Goal: Transaction & Acquisition: Book appointment/travel/reservation

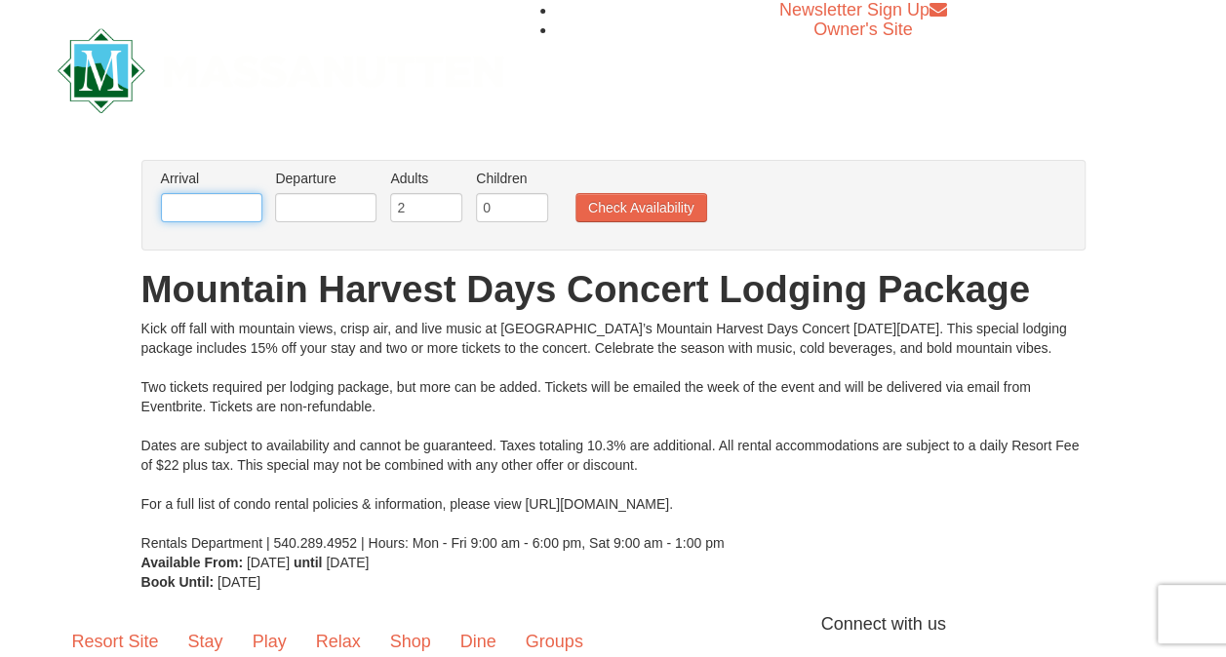
click at [246, 203] on input "text" at bounding box center [211, 207] width 101 height 29
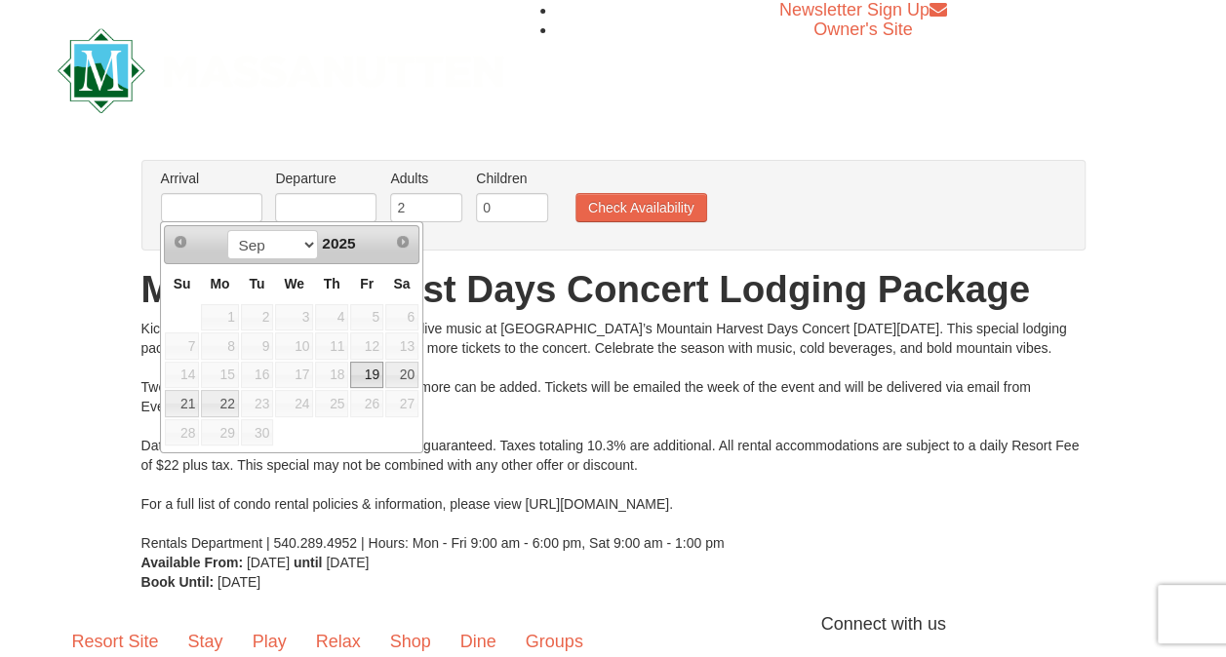
click at [379, 365] on link "19" at bounding box center [366, 375] width 33 height 27
type input "[DATE]"
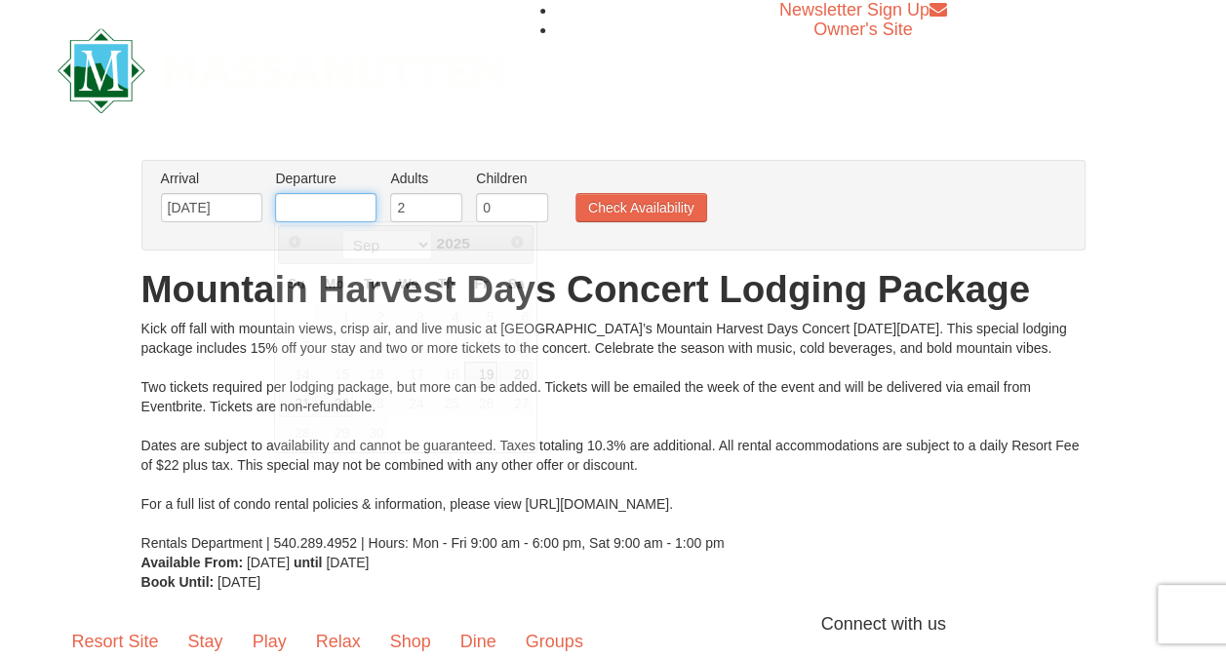
click at [352, 206] on input "text" at bounding box center [325, 207] width 101 height 29
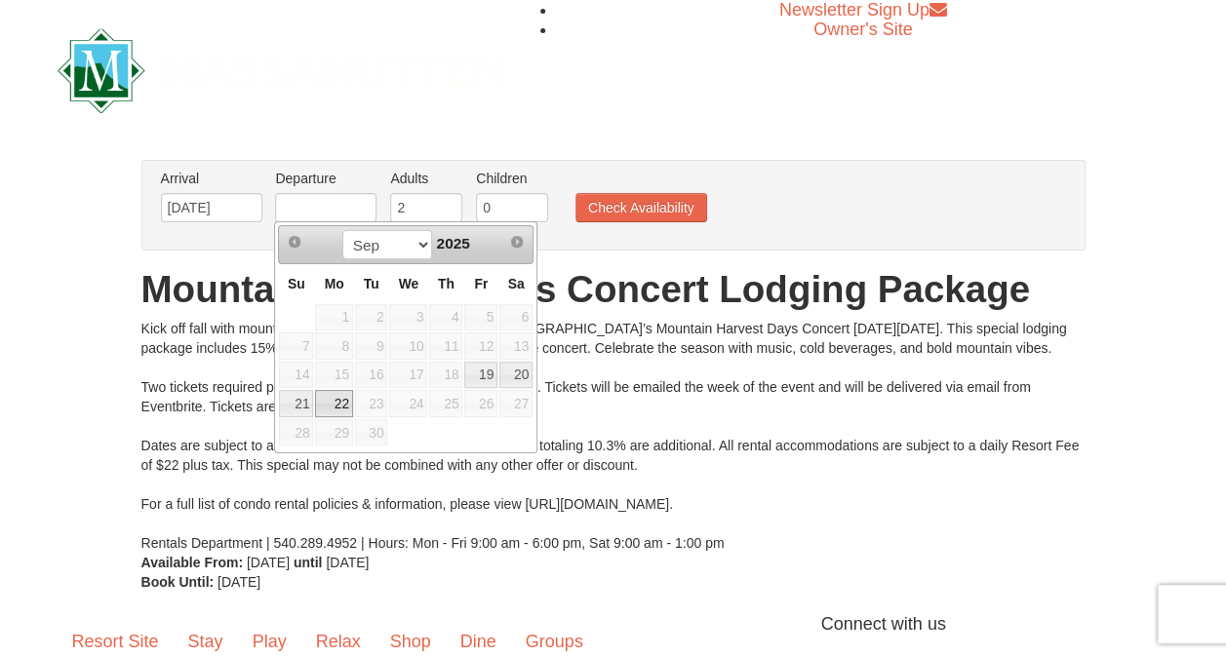
click at [336, 398] on link "22" at bounding box center [333, 403] width 37 height 27
type input "[DATE]"
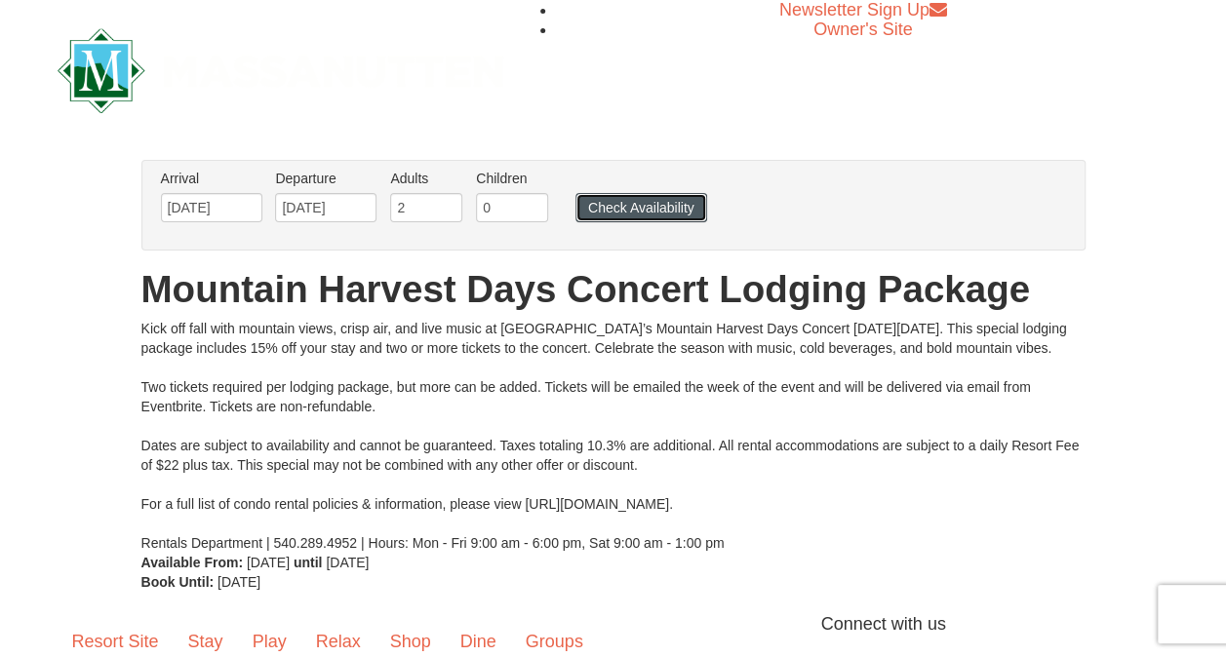
click at [620, 209] on button "Check Availability" at bounding box center [642, 207] width 132 height 29
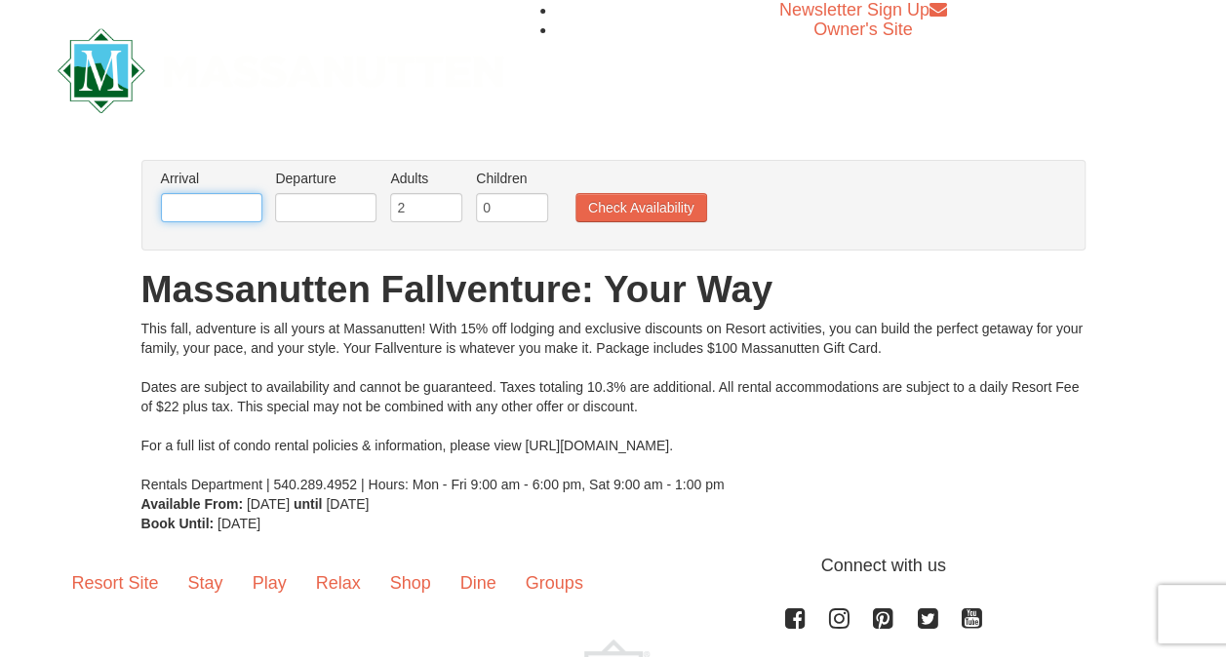
click at [177, 211] on input "text" at bounding box center [211, 207] width 101 height 29
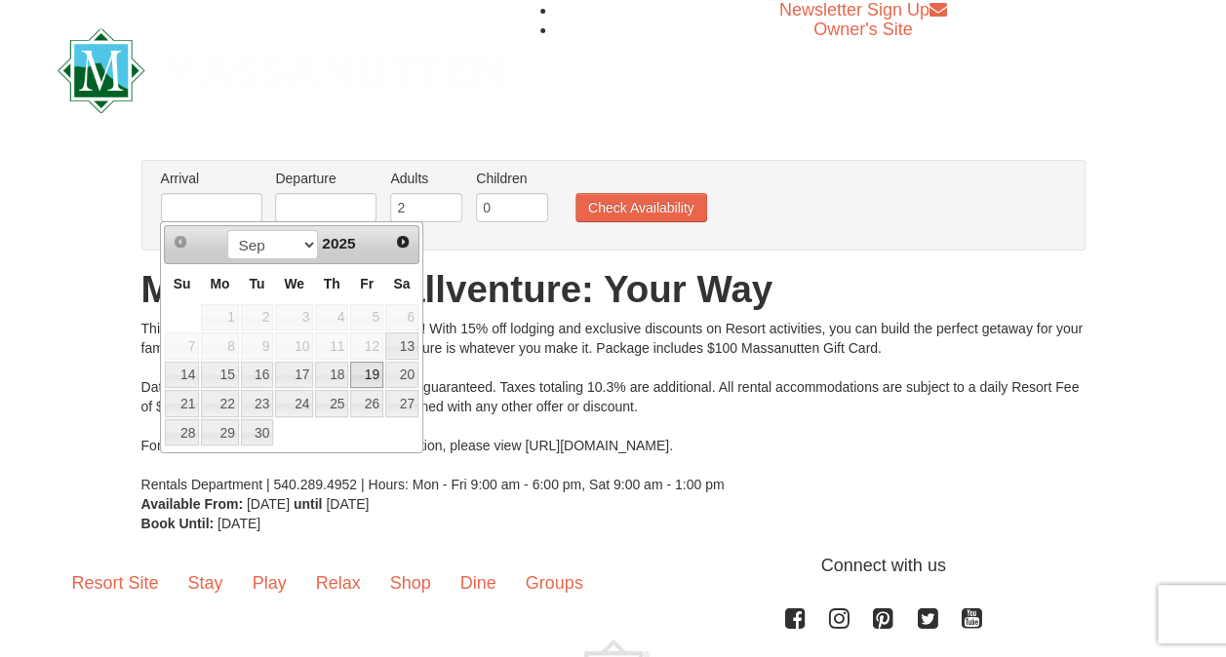
click at [372, 375] on link "19" at bounding box center [366, 375] width 33 height 27
type input "[DATE]"
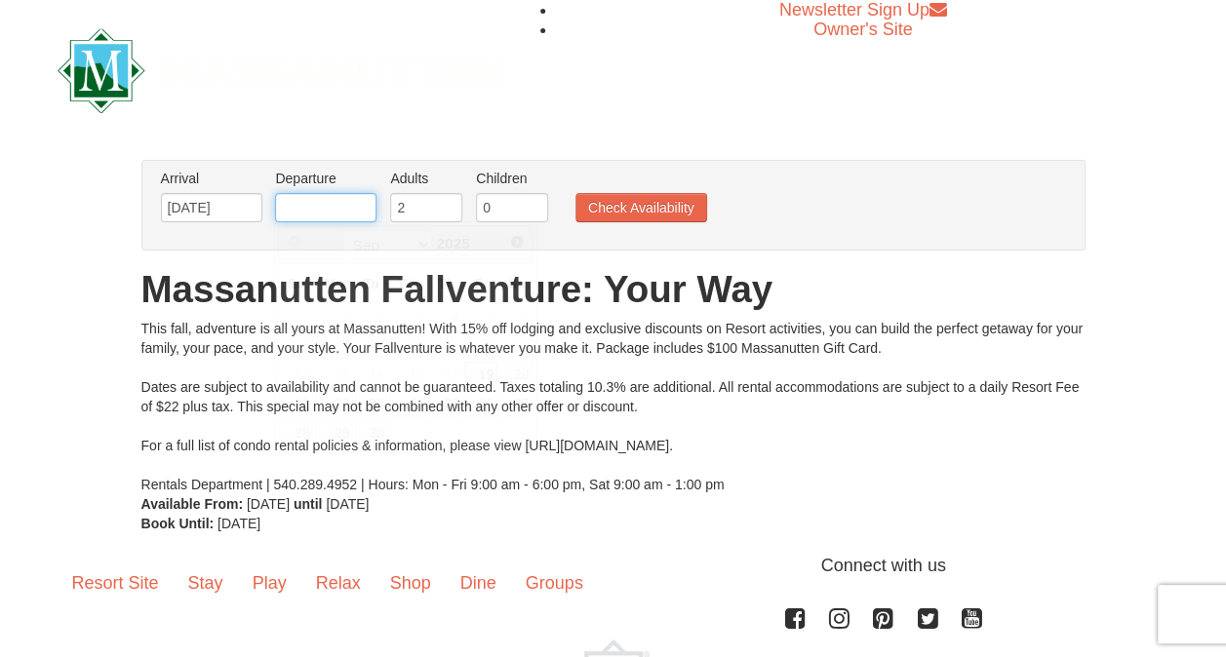
click at [349, 215] on input "text" at bounding box center [325, 207] width 101 height 29
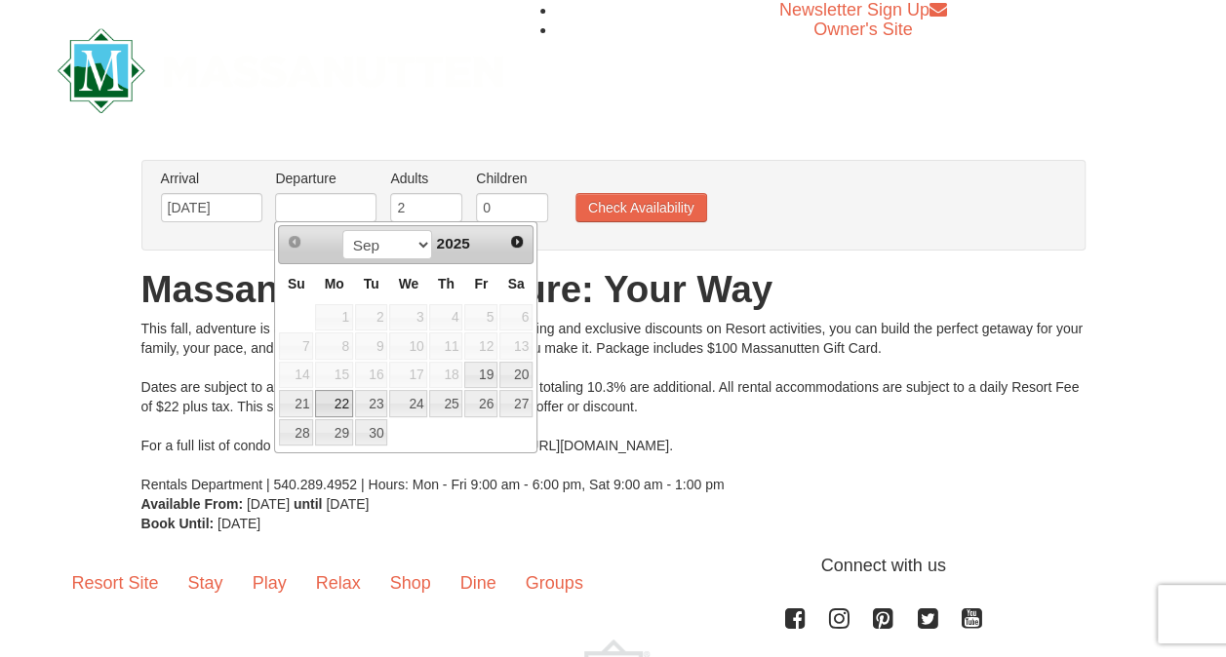
click at [338, 394] on link "22" at bounding box center [333, 403] width 37 height 27
type input "[DATE]"
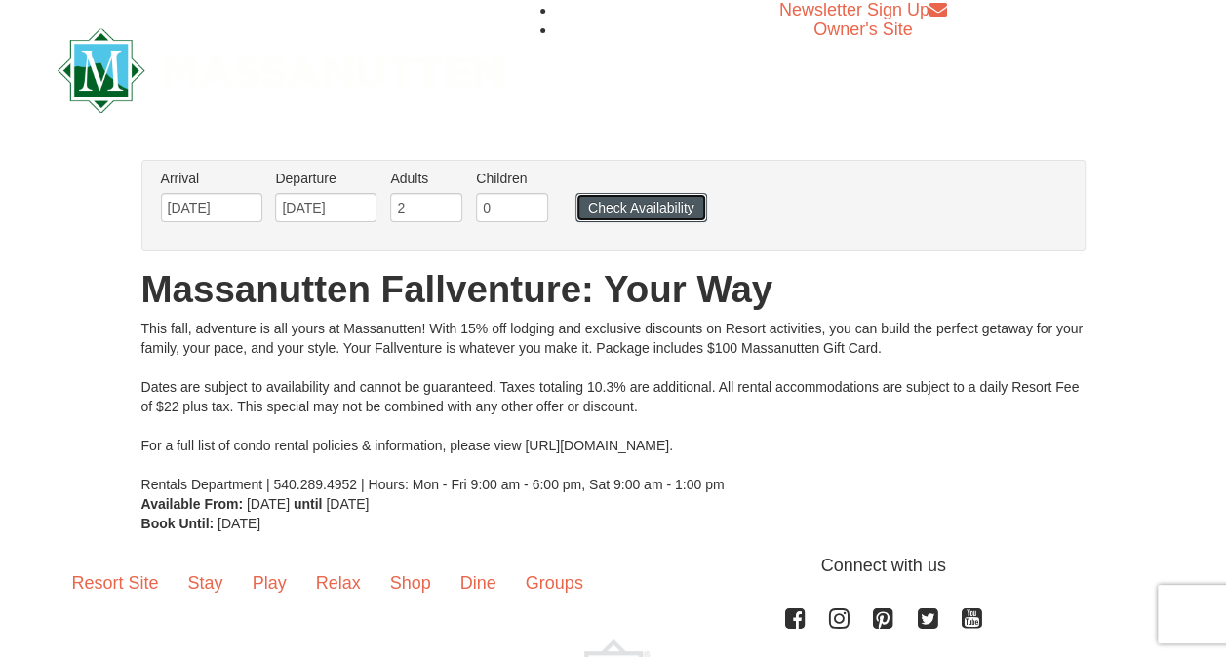
click at [601, 197] on button "Check Availability" at bounding box center [642, 207] width 132 height 29
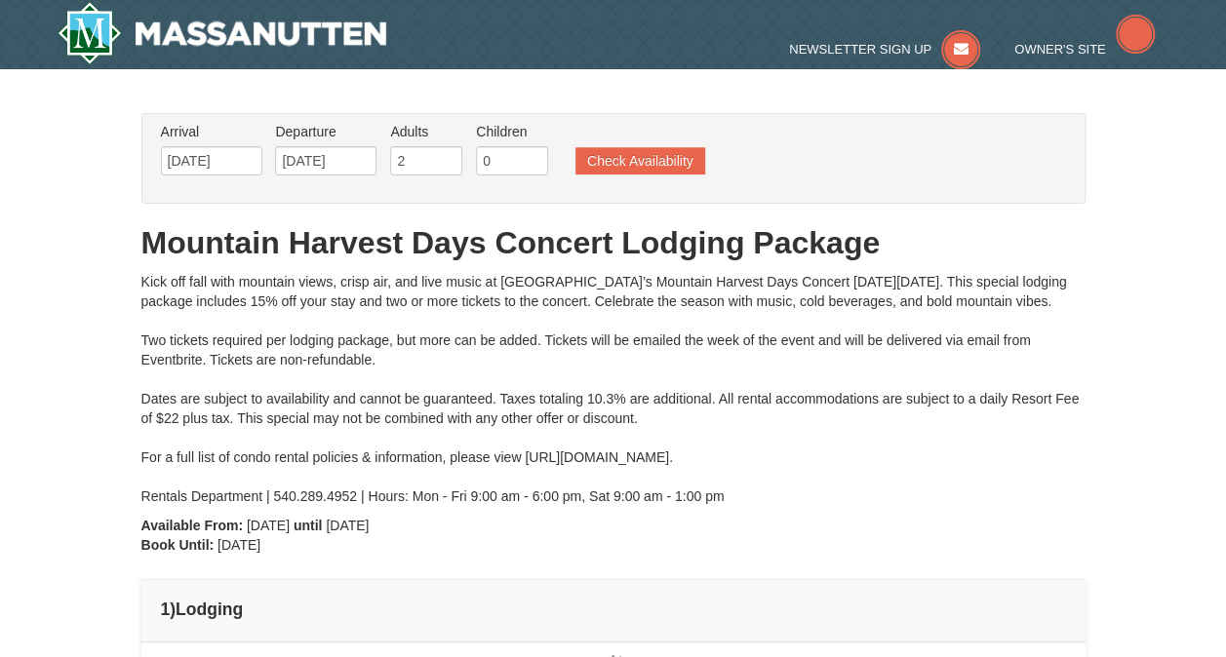
type input "[DATE]"
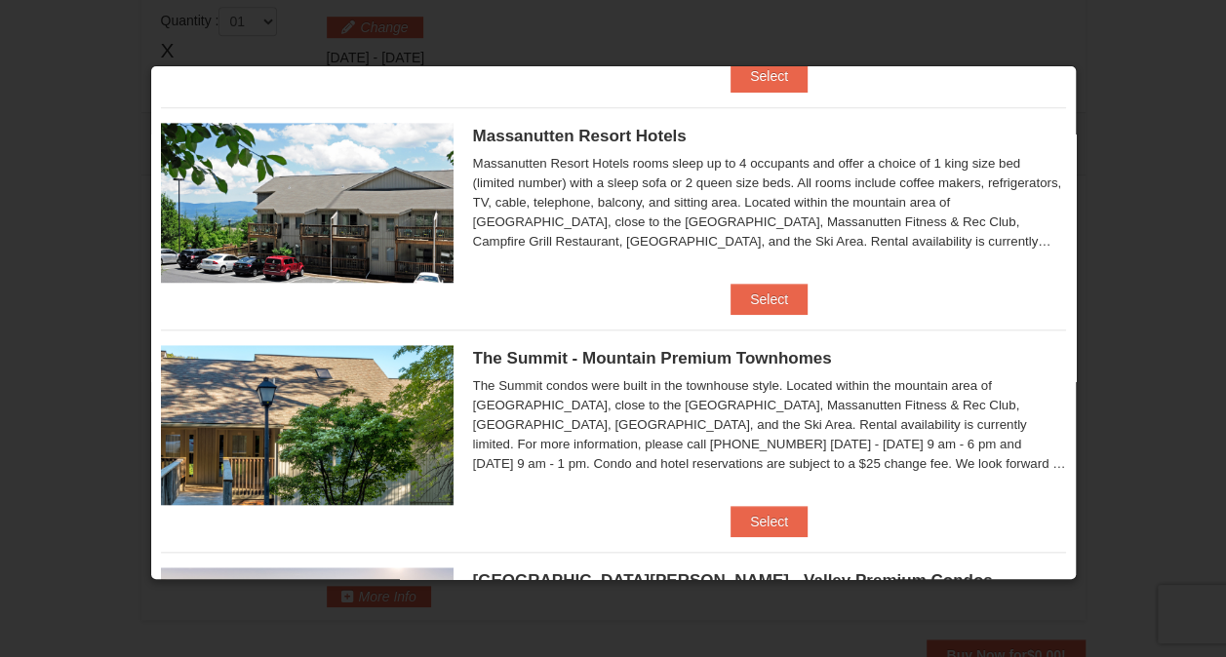
scroll to position [683, 0]
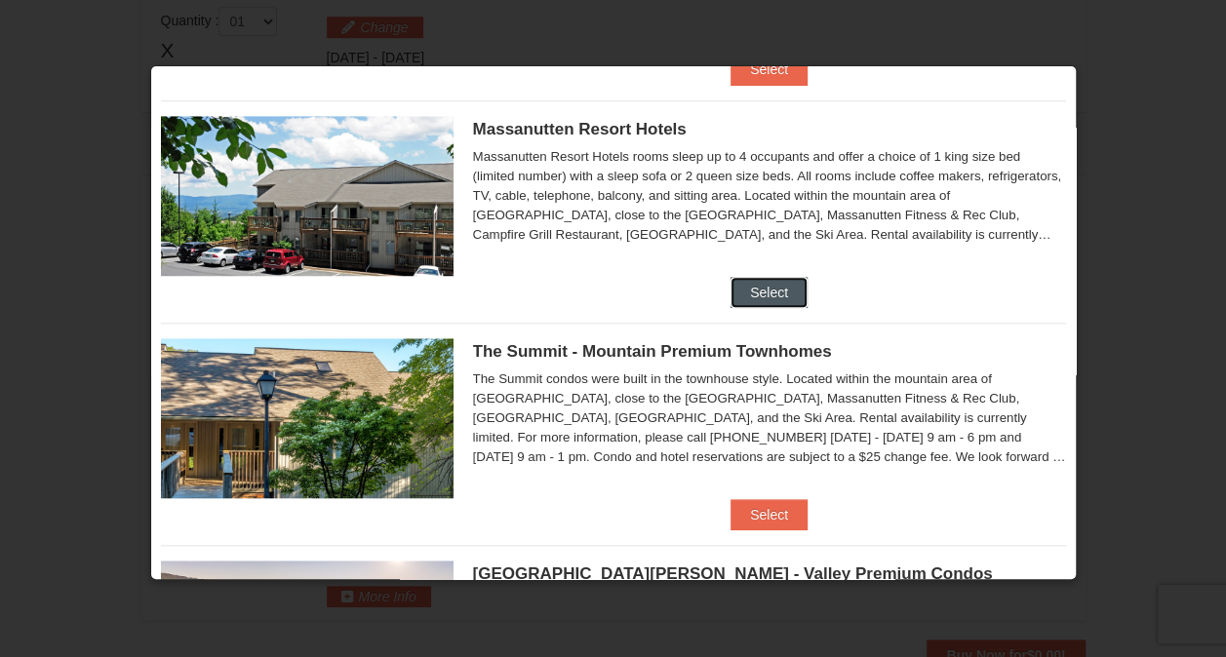
click at [767, 280] on button "Select" at bounding box center [769, 292] width 77 height 31
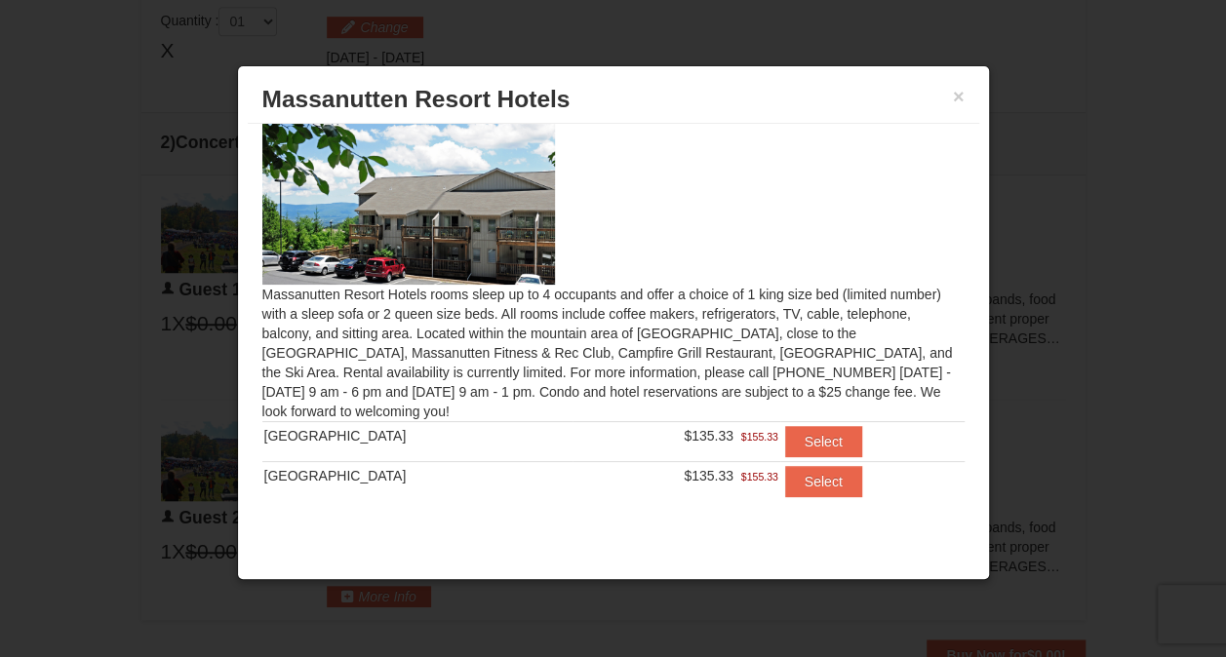
scroll to position [26, 0]
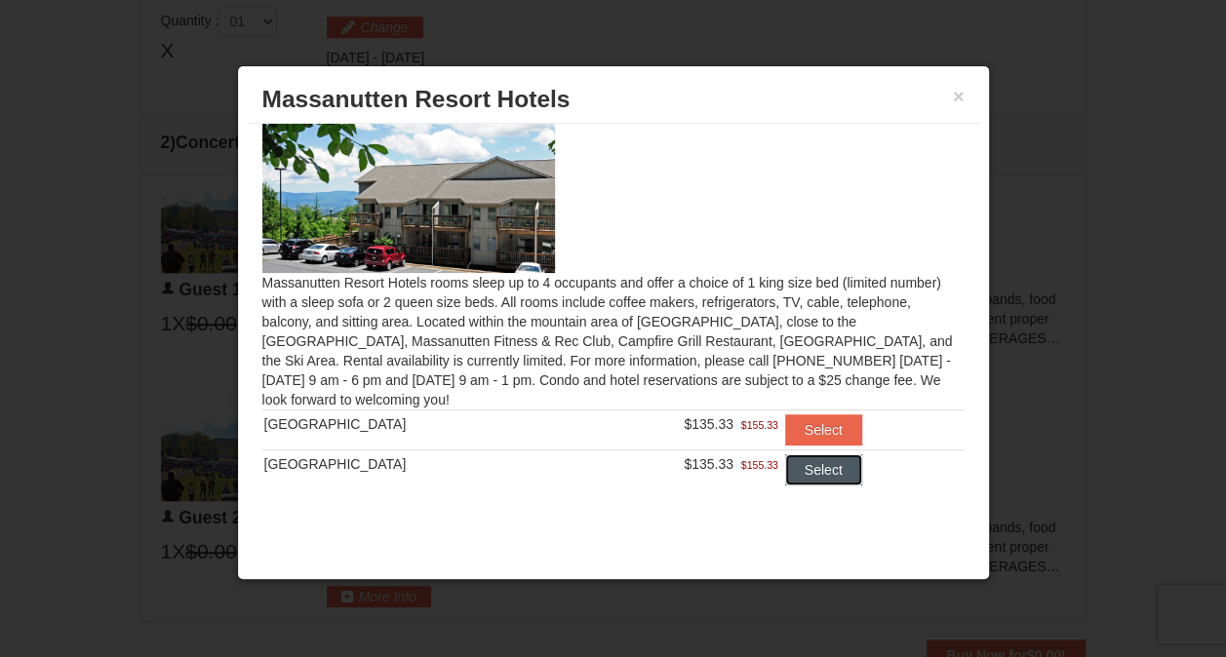
click at [821, 474] on button "Select" at bounding box center [823, 470] width 77 height 31
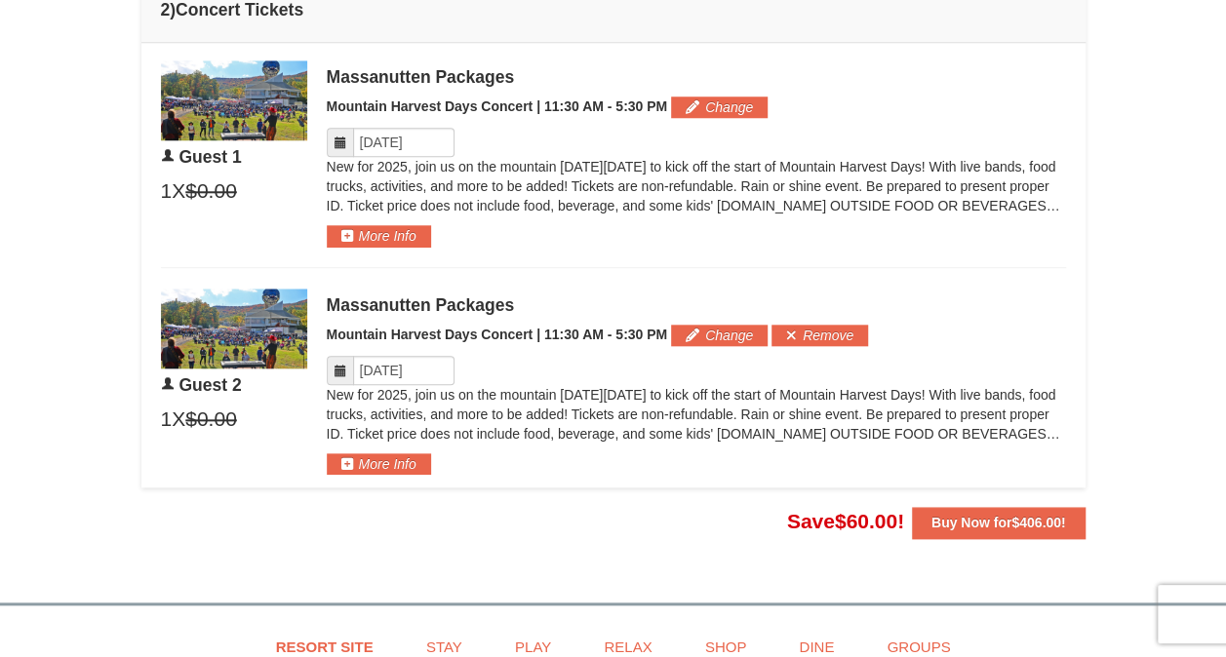
scroll to position [848, 0]
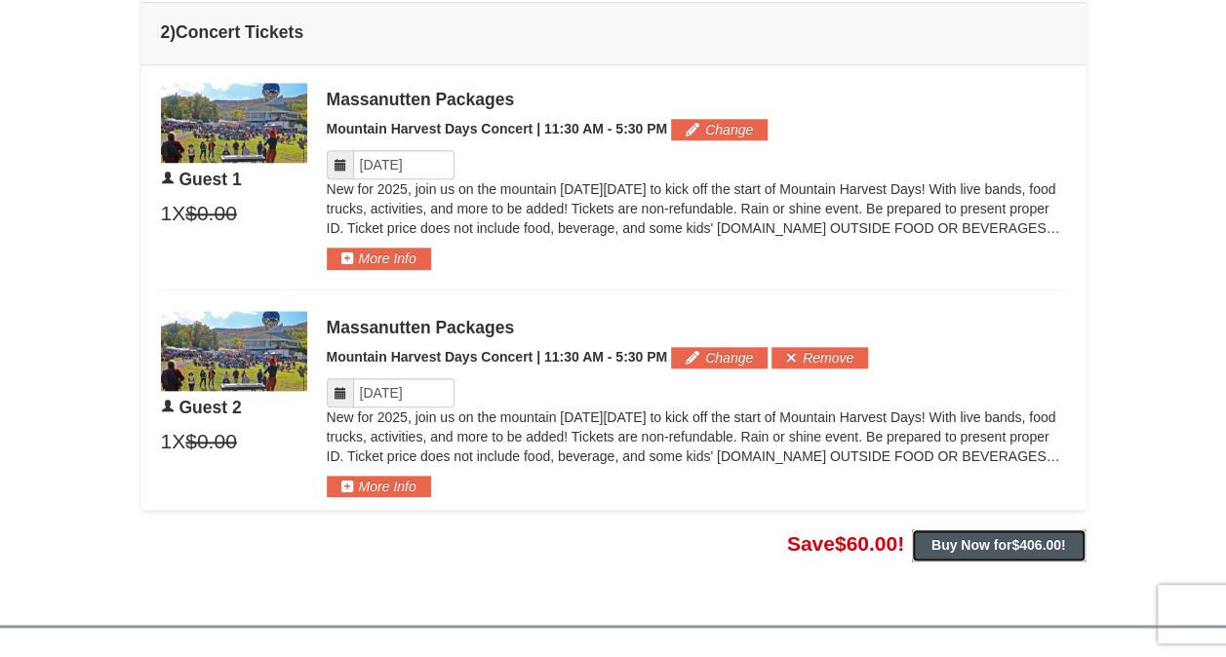
click at [1030, 540] on span "$406.00" at bounding box center [1037, 545] width 50 height 16
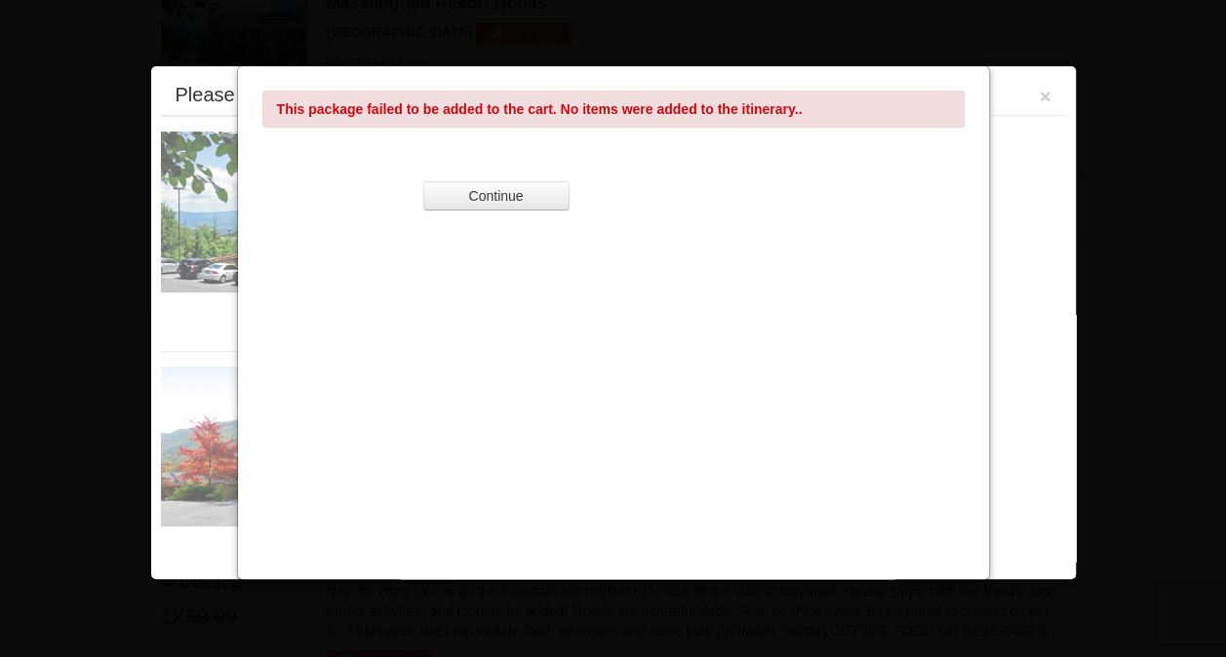
scroll to position [657, 0]
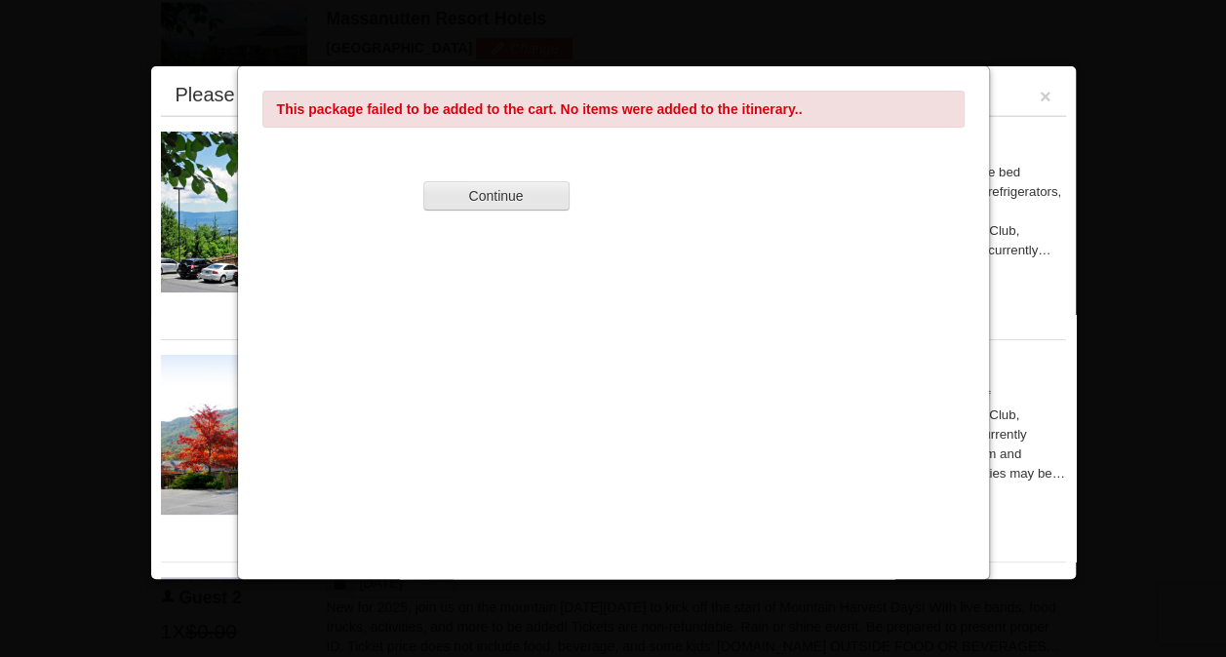
click at [530, 201] on button "Continue" at bounding box center [496, 195] width 146 height 29
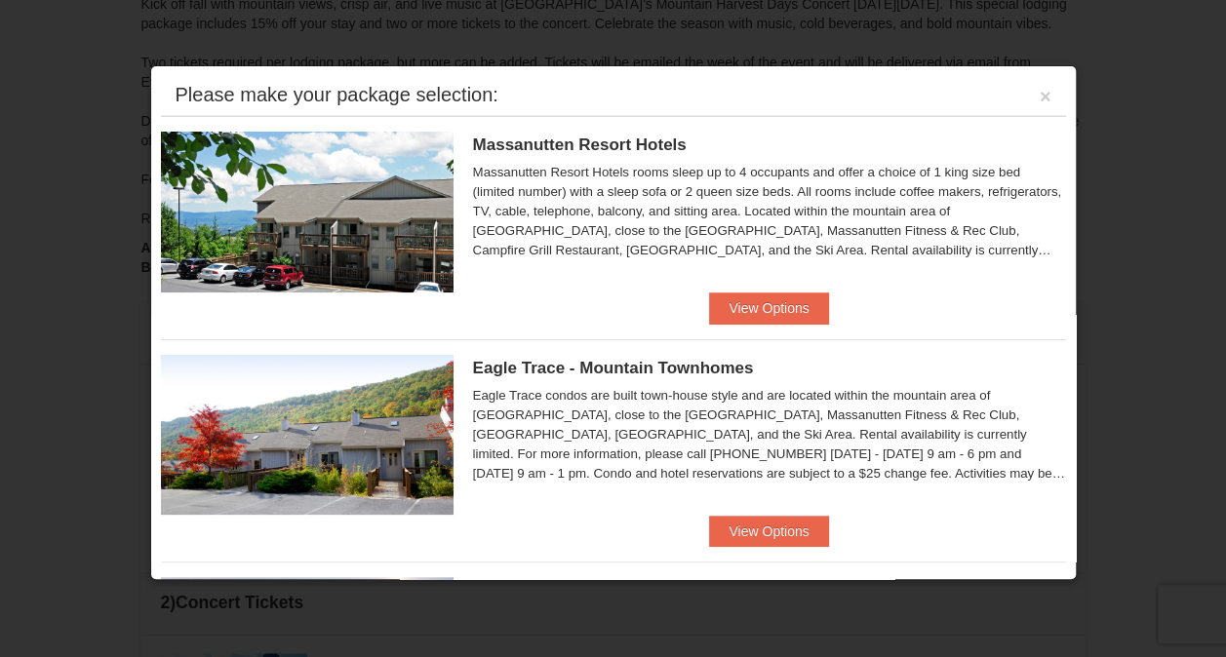
scroll to position [267, 0]
click at [1040, 93] on button "×" at bounding box center [1046, 97] width 12 height 20
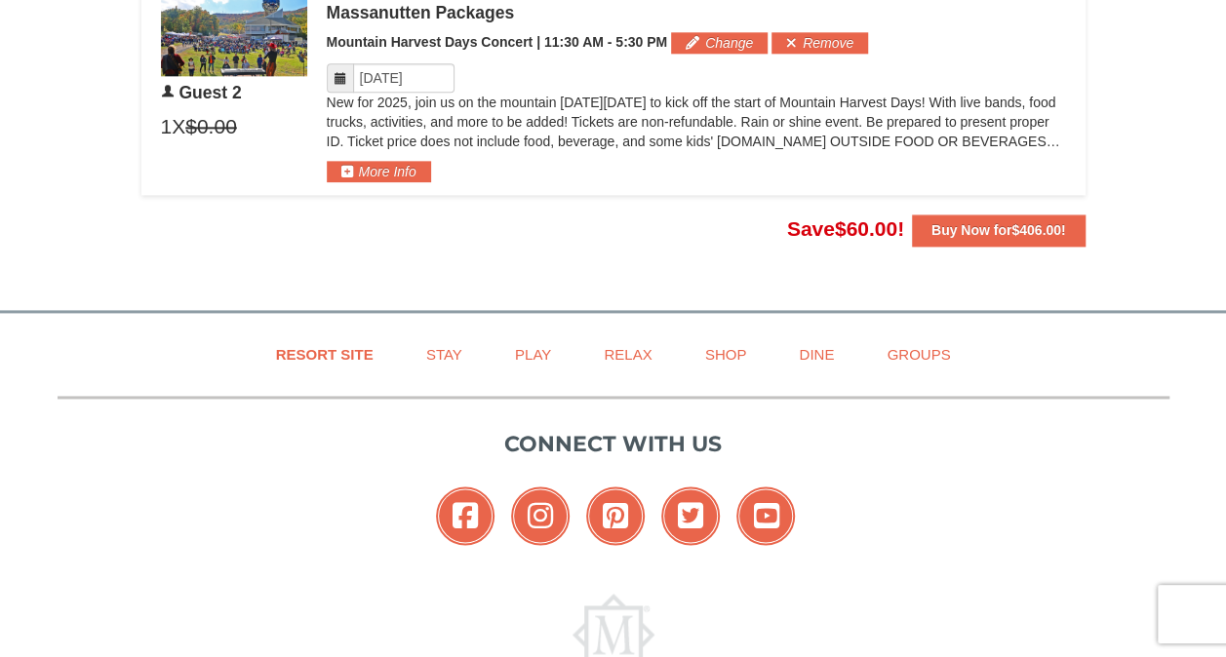
scroll to position [1171, 0]
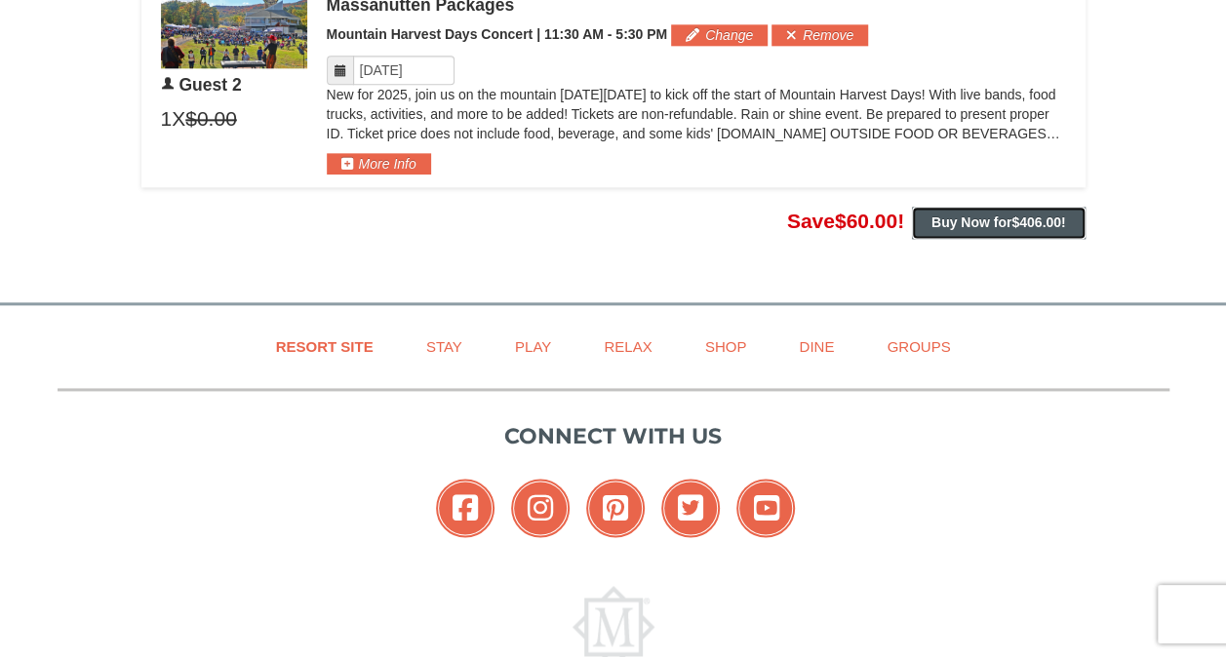
click at [974, 219] on strong "Buy Now for $406.00 !" at bounding box center [999, 223] width 135 height 16
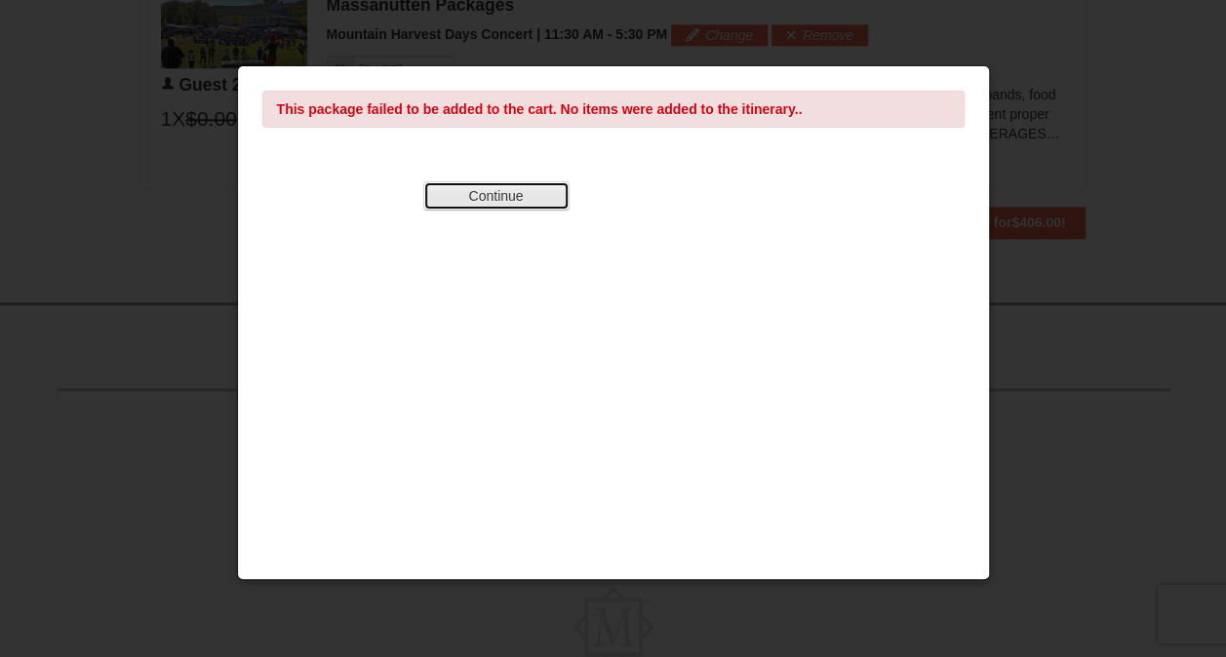
click at [495, 191] on button "Continue" at bounding box center [496, 195] width 146 height 29
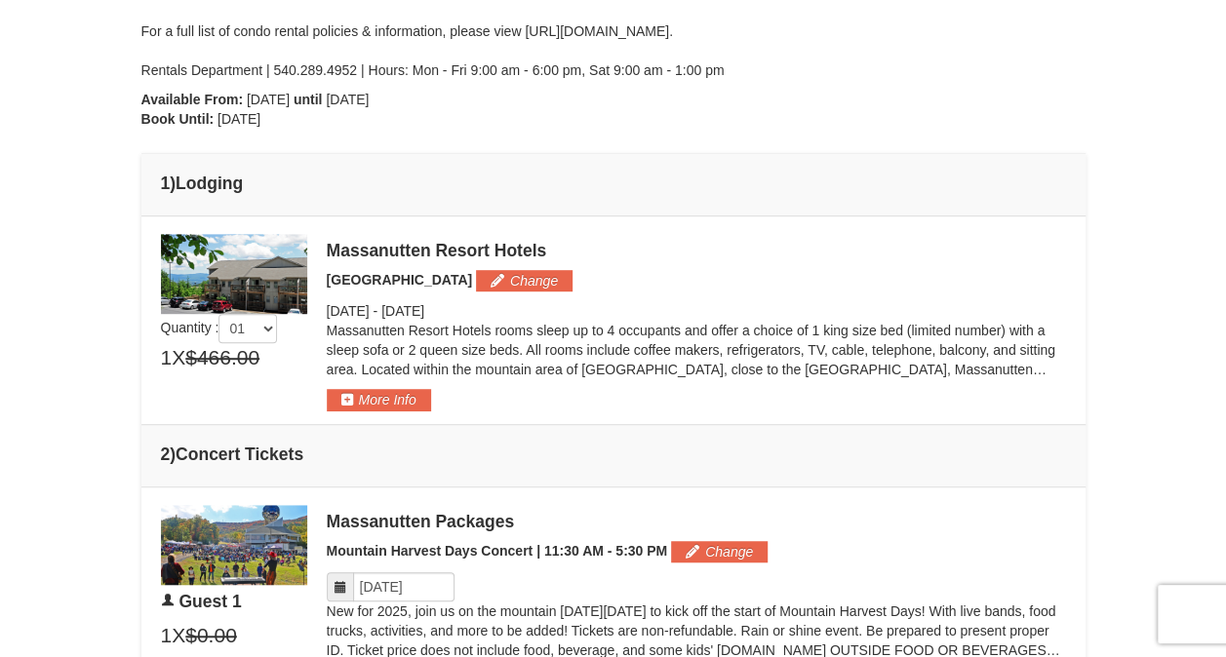
scroll to position [390, 0]
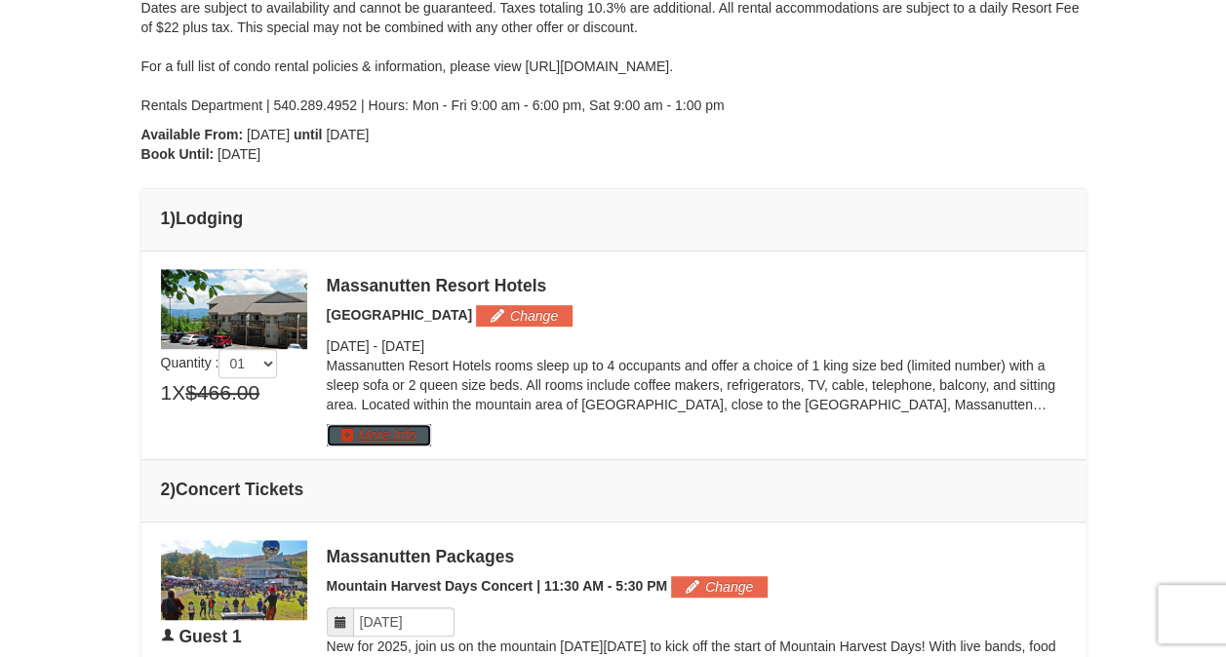
click at [397, 437] on button "More Info" at bounding box center [379, 434] width 104 height 21
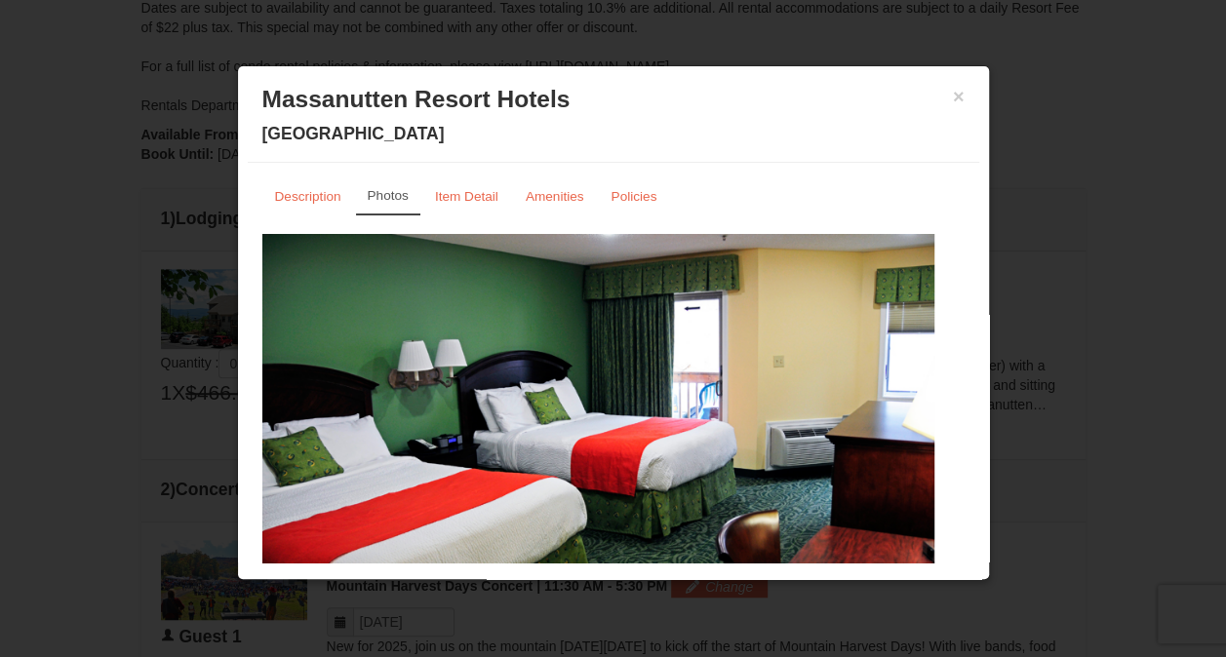
scroll to position [74, 0]
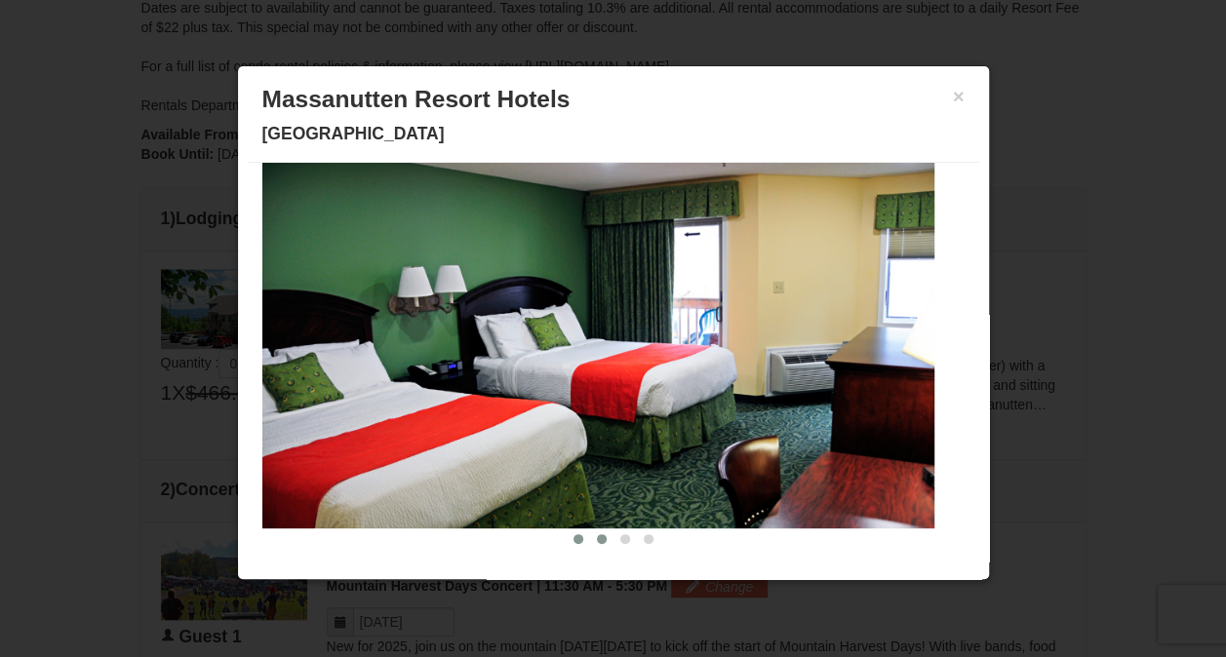
click at [590, 532] on button at bounding box center [601, 540] width 23 height 20
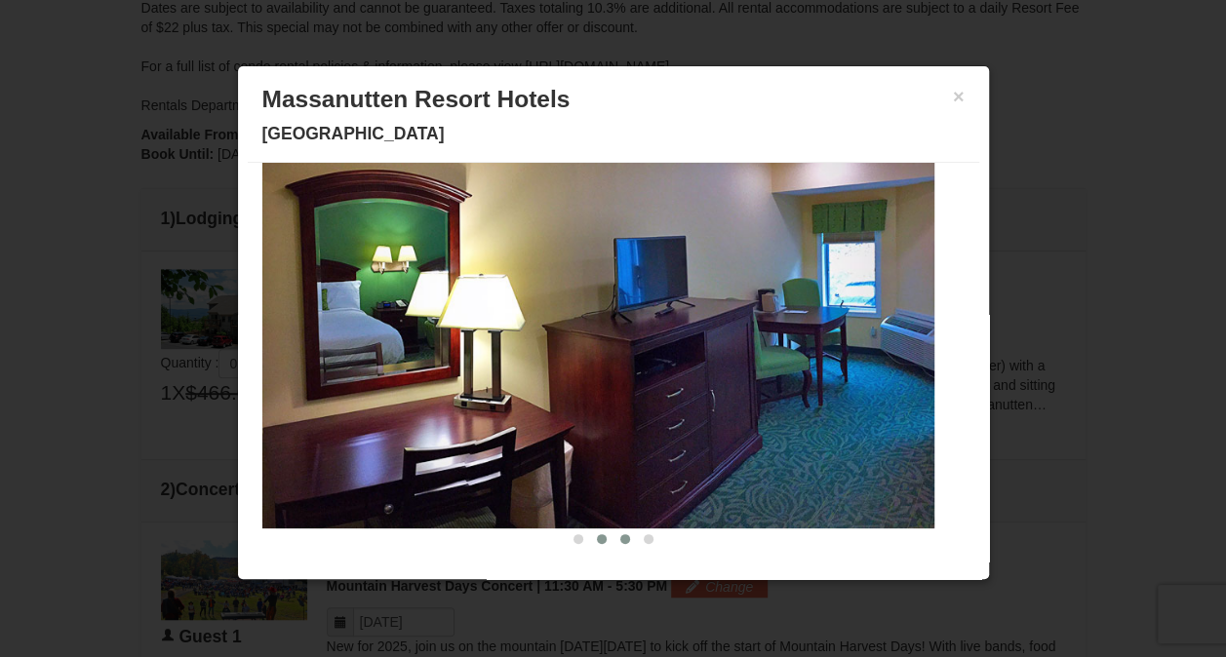
click at [614, 534] on button at bounding box center [625, 540] width 23 height 20
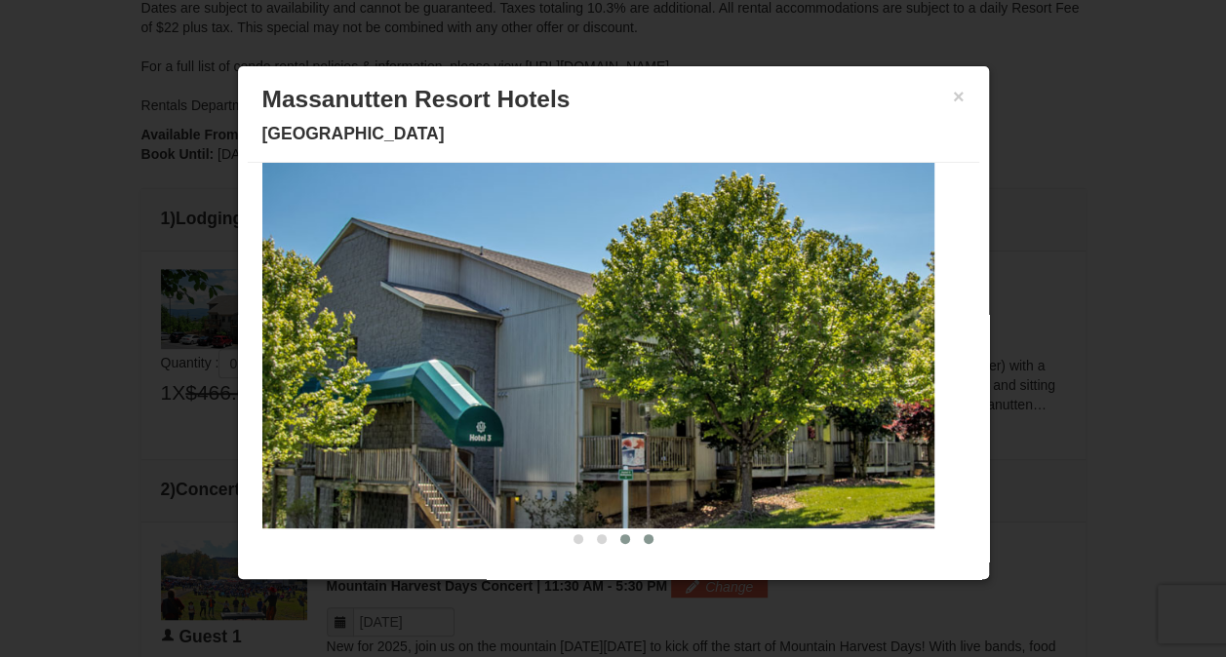
click at [644, 539] on span at bounding box center [649, 540] width 10 height 10
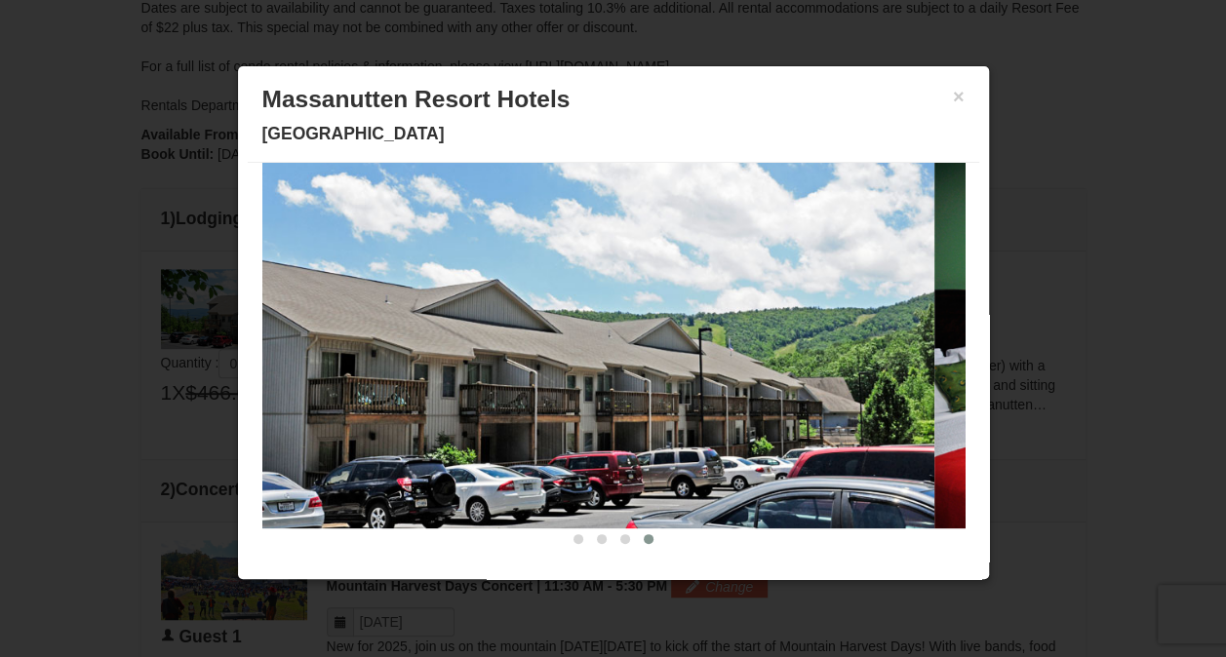
scroll to position [0, 0]
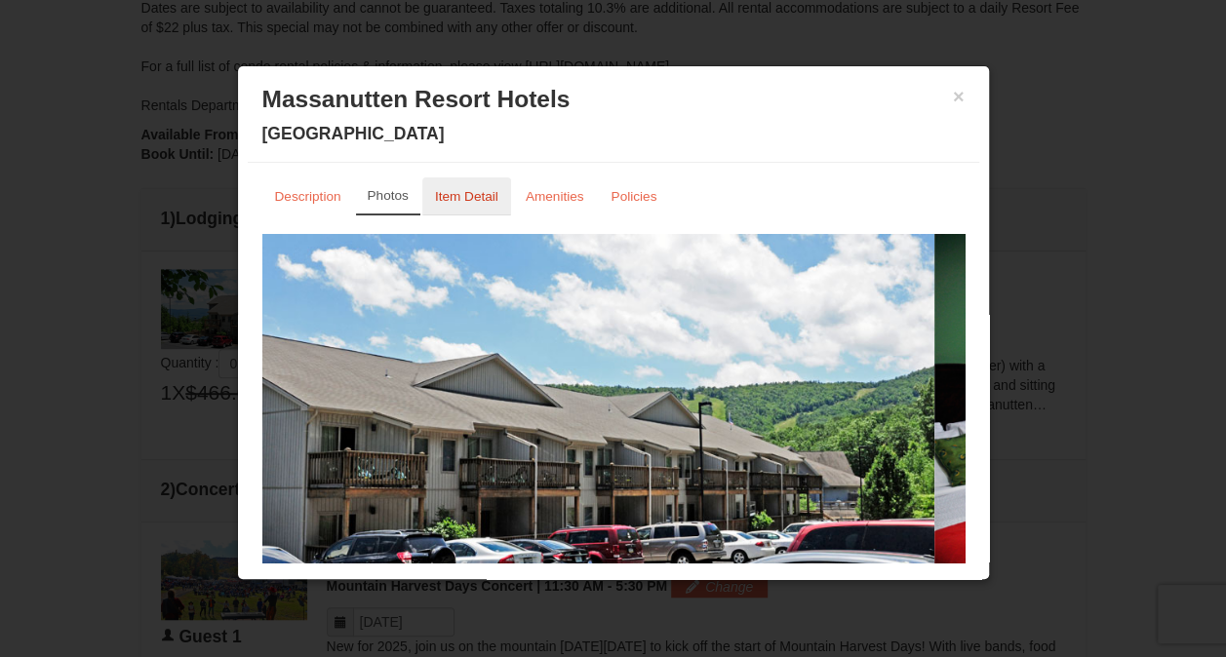
click at [460, 201] on small "Item Detail" at bounding box center [466, 196] width 63 height 15
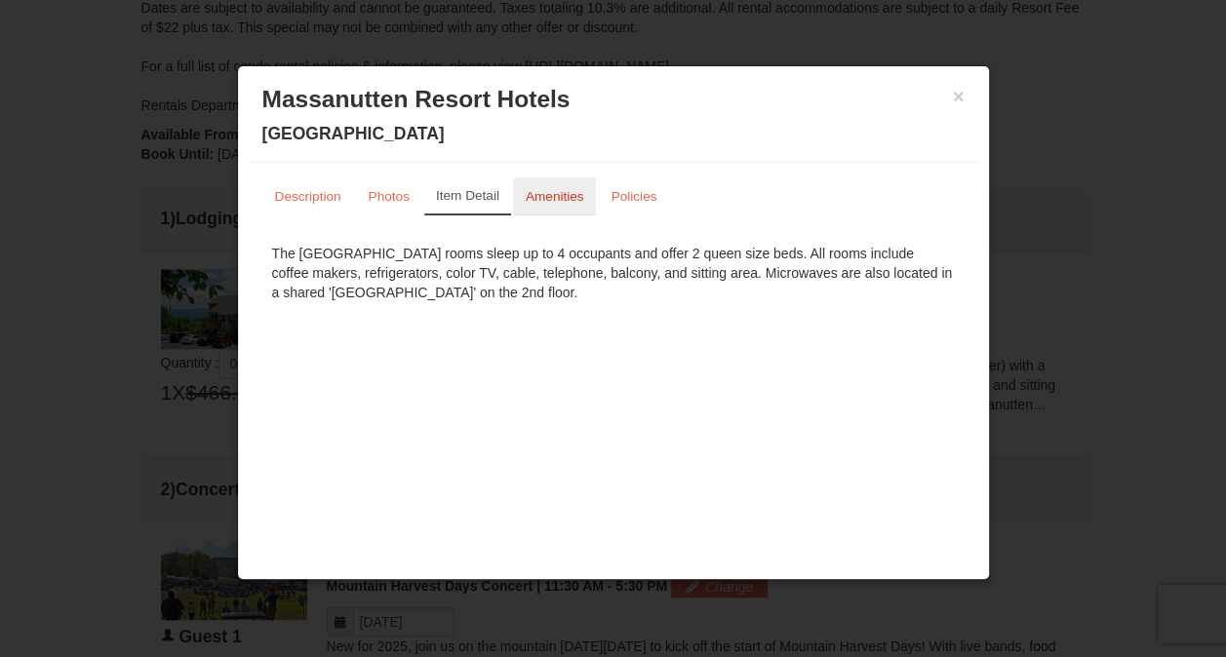
click at [537, 191] on small "Amenities" at bounding box center [555, 196] width 59 height 15
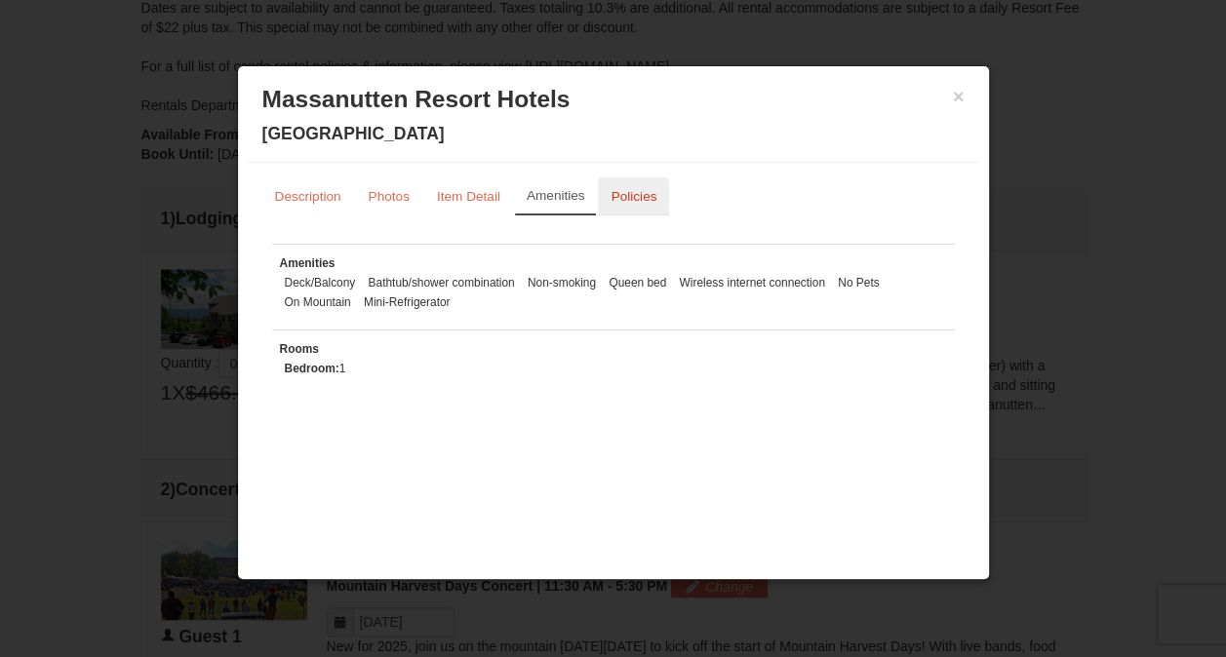
click at [640, 187] on link "Policies" at bounding box center [633, 197] width 71 height 38
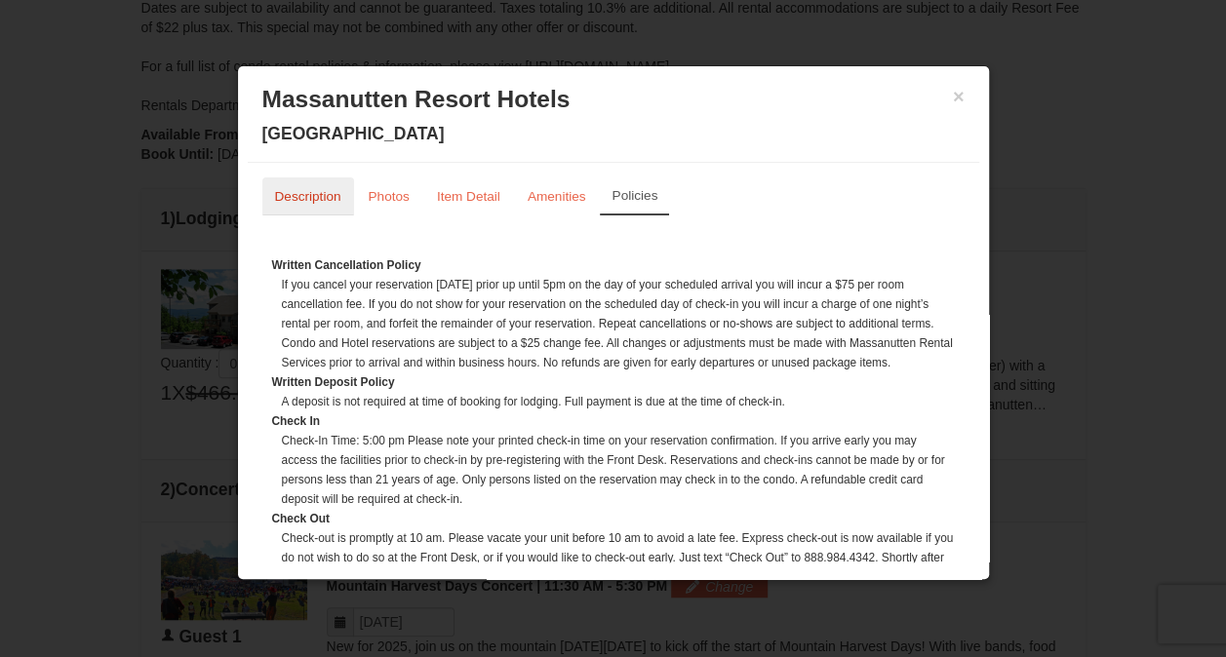
click at [322, 198] on small "Description" at bounding box center [308, 196] width 66 height 15
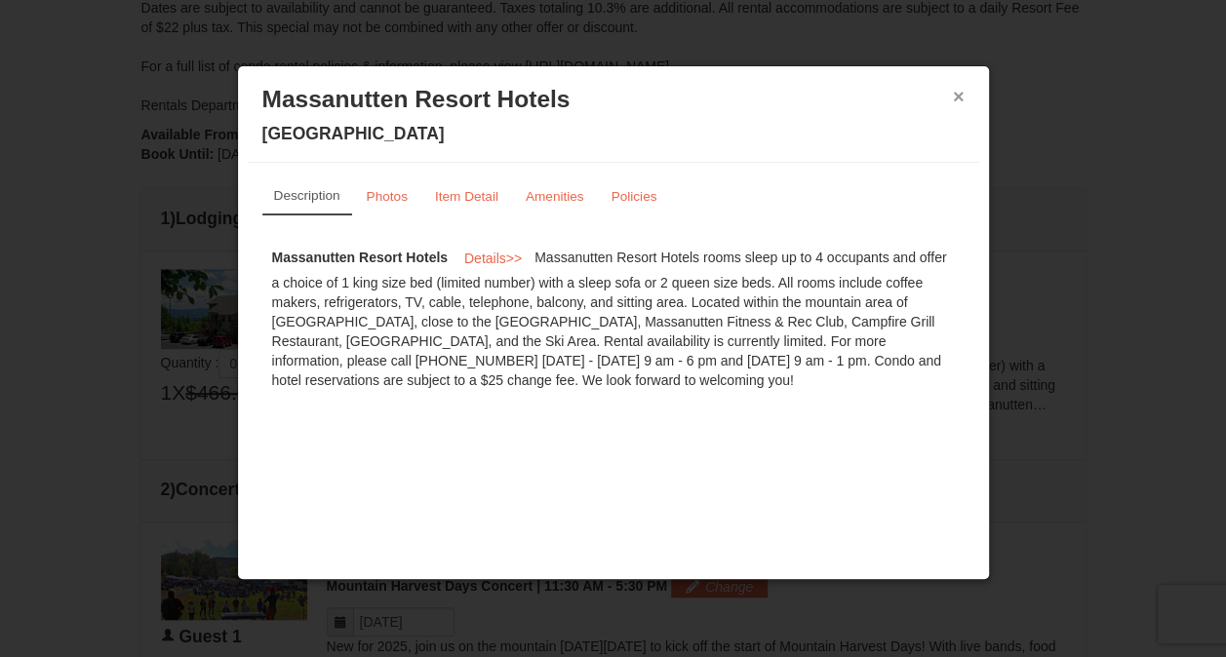
click at [957, 94] on button "×" at bounding box center [959, 97] width 12 height 20
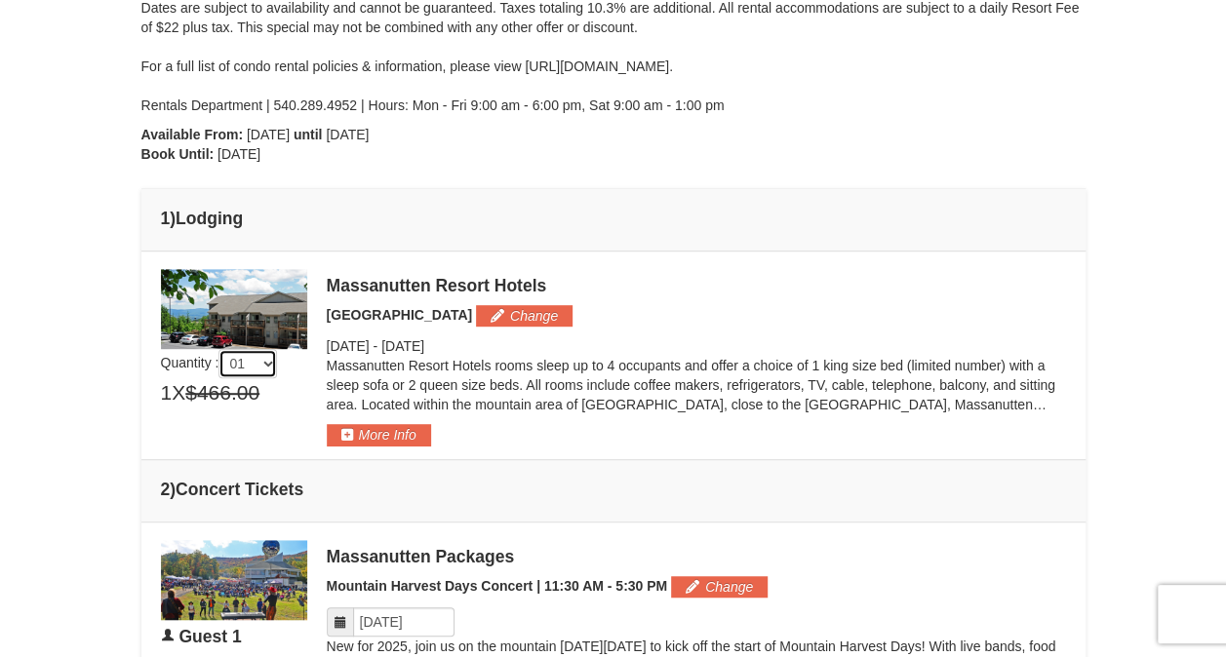
click at [259, 359] on select "01 02 03 04 05" at bounding box center [248, 363] width 59 height 29
click at [222, 349] on select "01 02 03 04 05" at bounding box center [248, 363] width 59 height 29
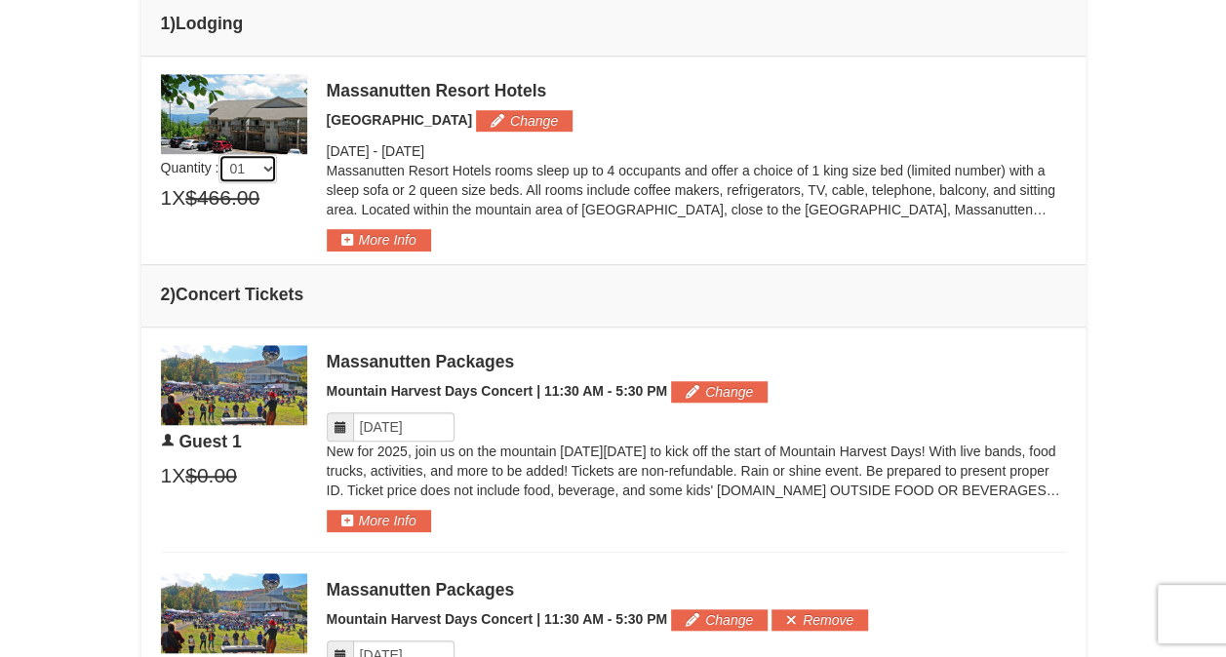
scroll to position [683, 0]
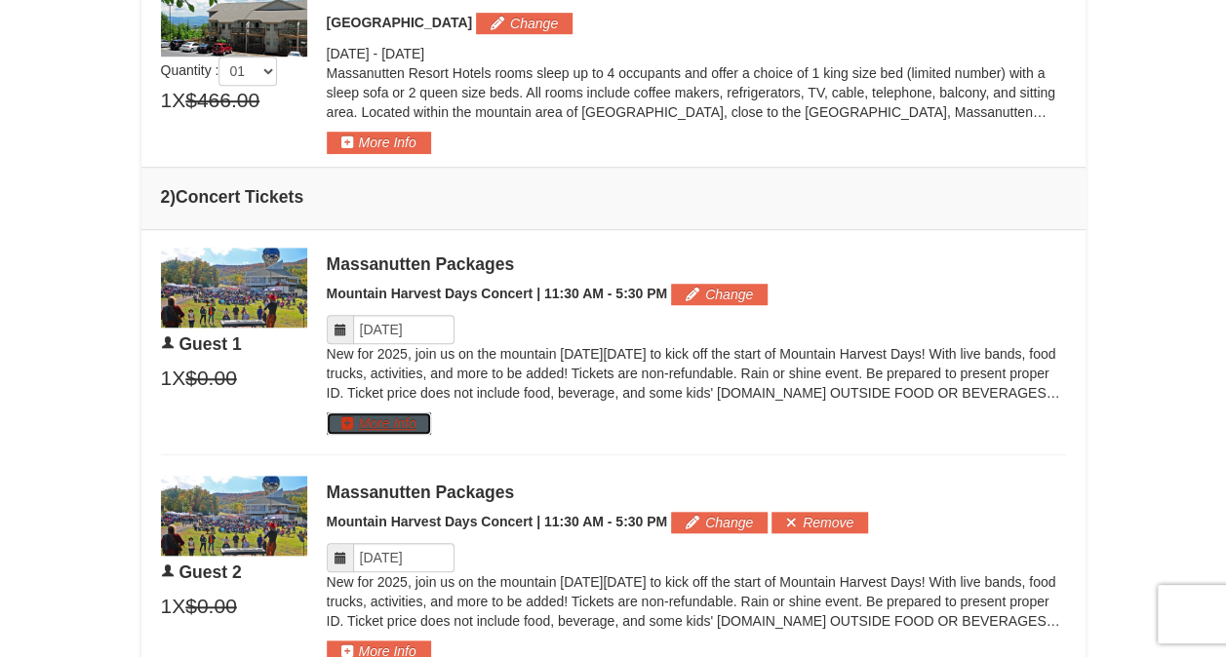
click at [411, 421] on button "More Info" at bounding box center [379, 423] width 104 height 21
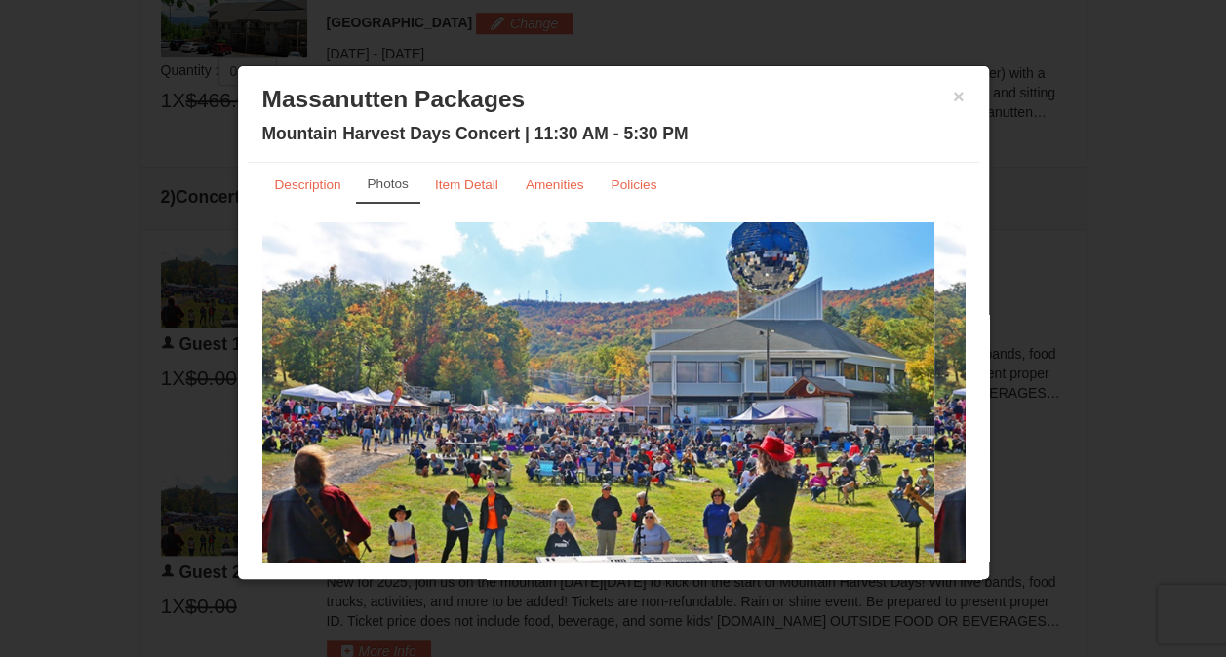
scroll to position [0, 0]
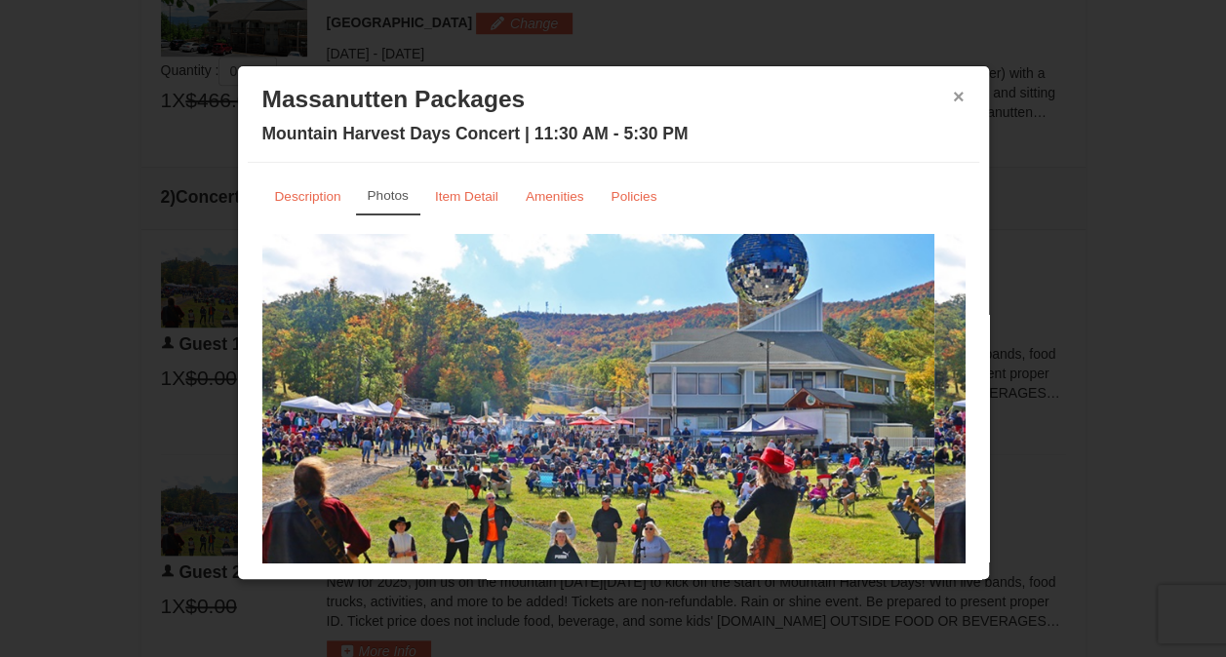
click at [953, 98] on button "×" at bounding box center [959, 97] width 12 height 20
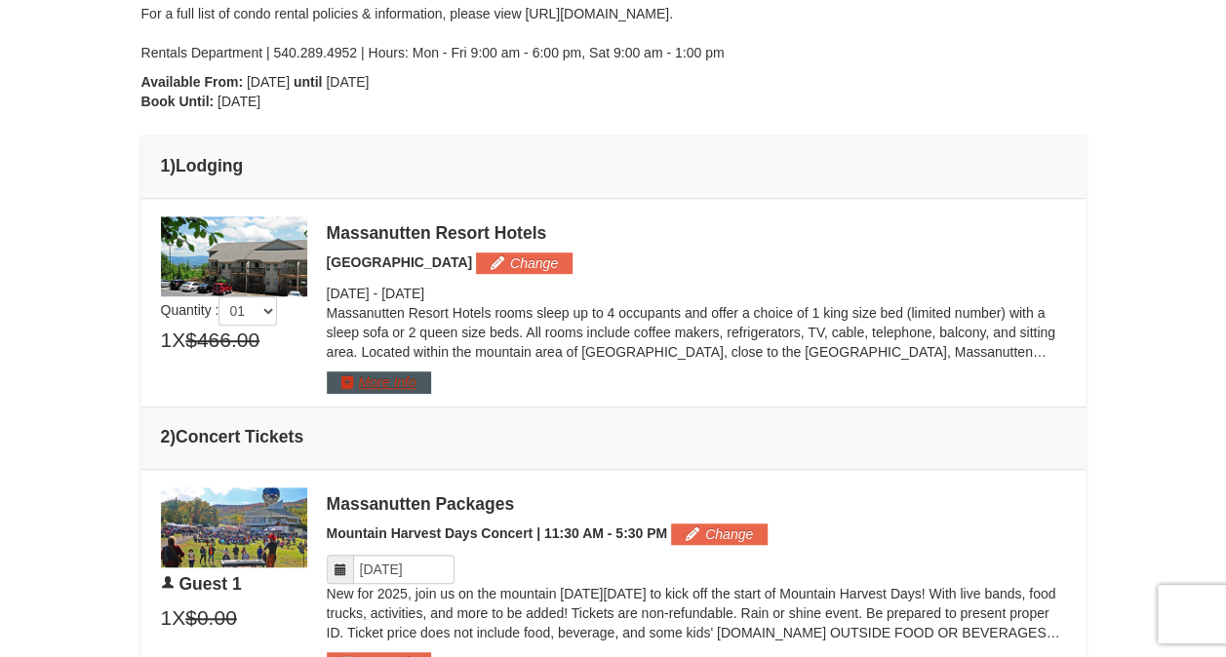
scroll to position [488, 0]
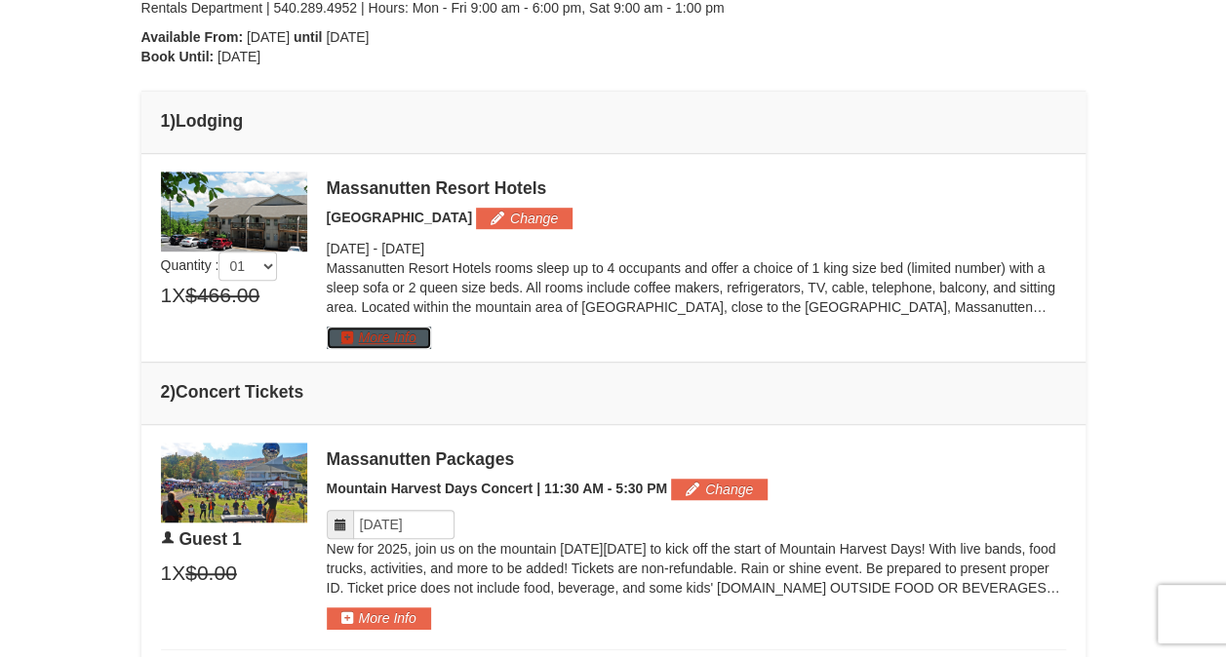
click at [345, 338] on button "More Info" at bounding box center [379, 337] width 104 height 21
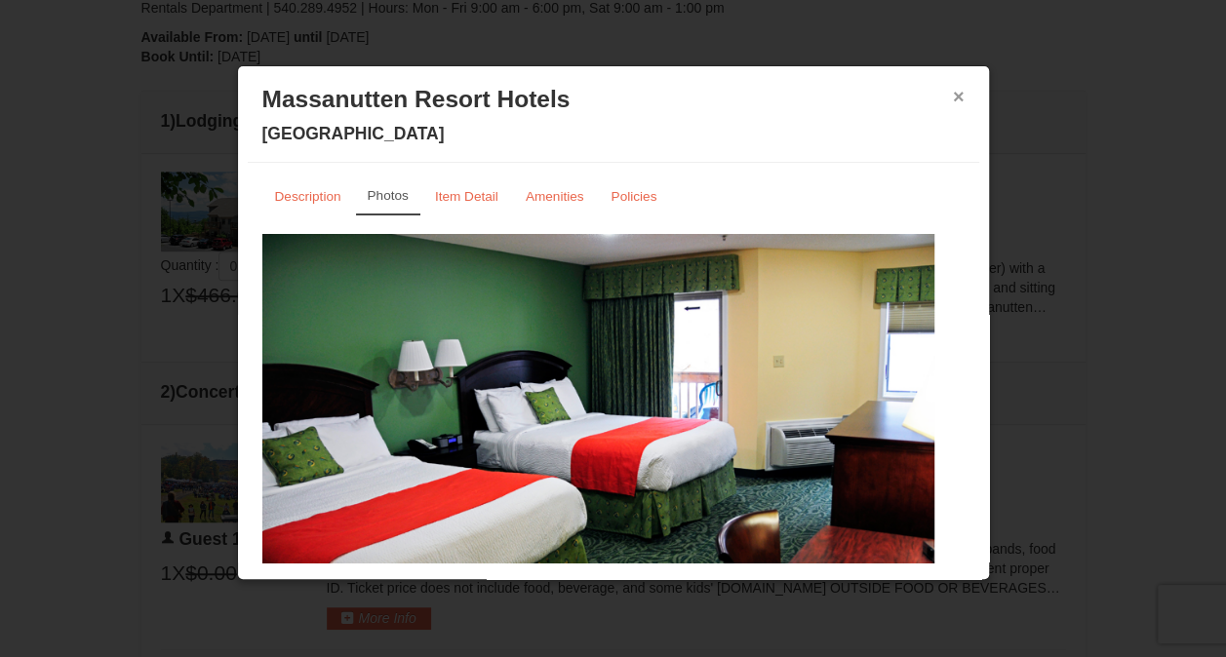
click at [953, 98] on button "×" at bounding box center [959, 97] width 12 height 20
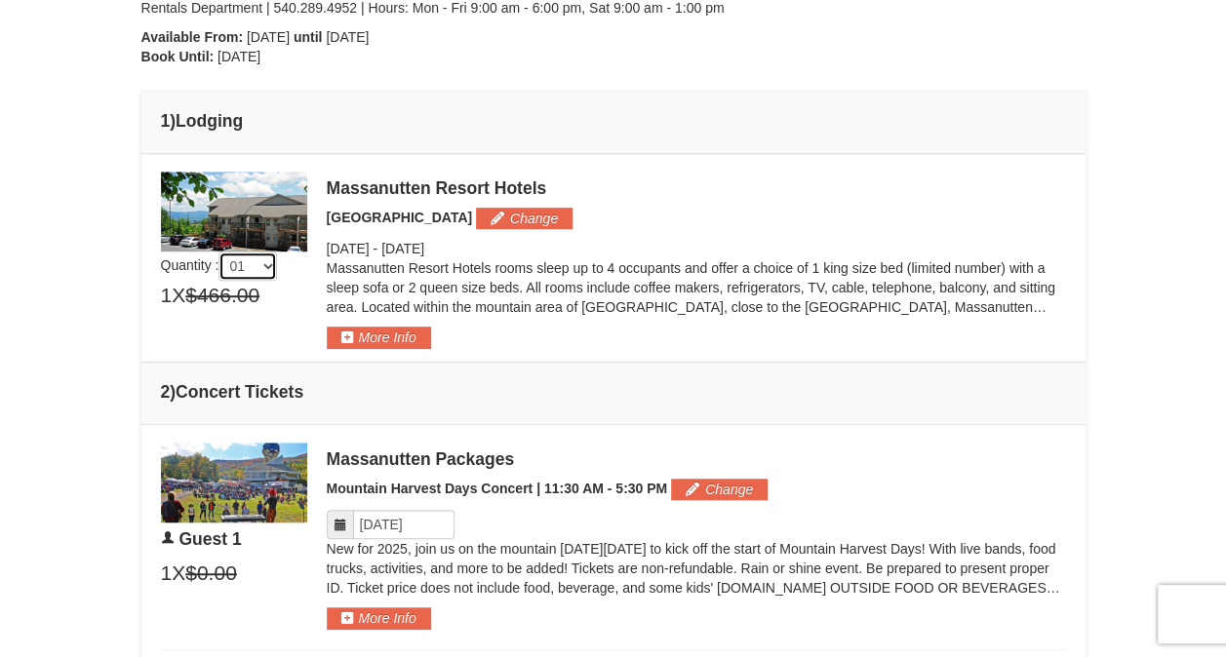
click at [270, 265] on select "01 02 03 04 05" at bounding box center [248, 266] width 59 height 29
select select "2"
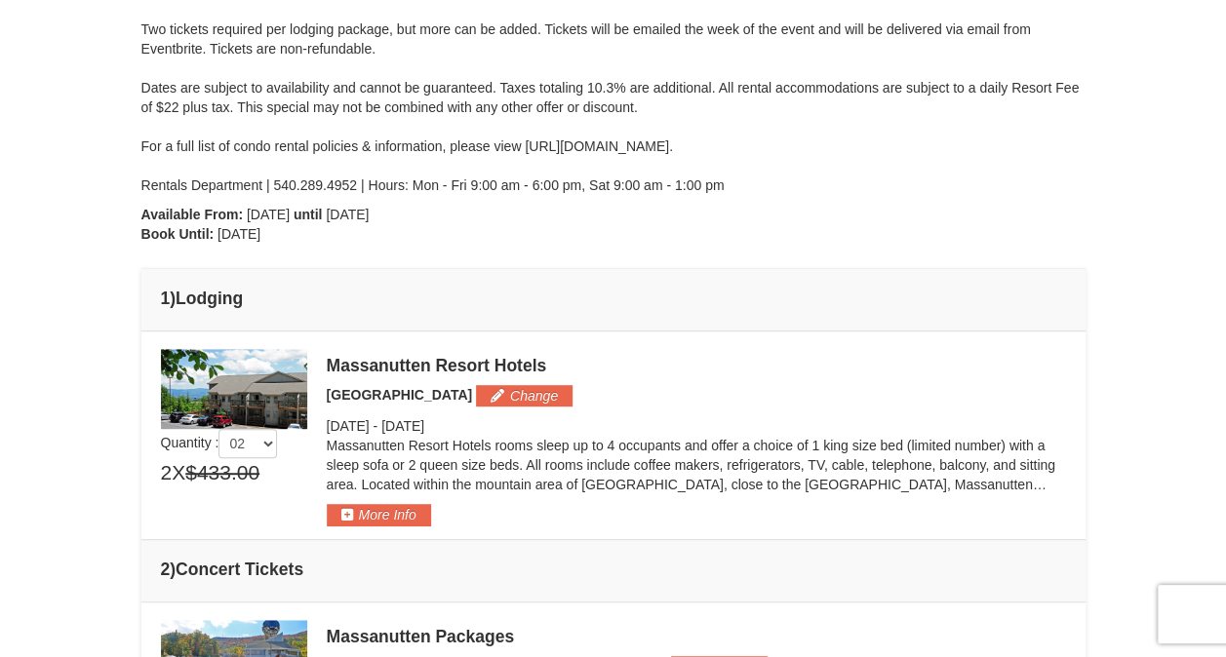
scroll to position [293, 0]
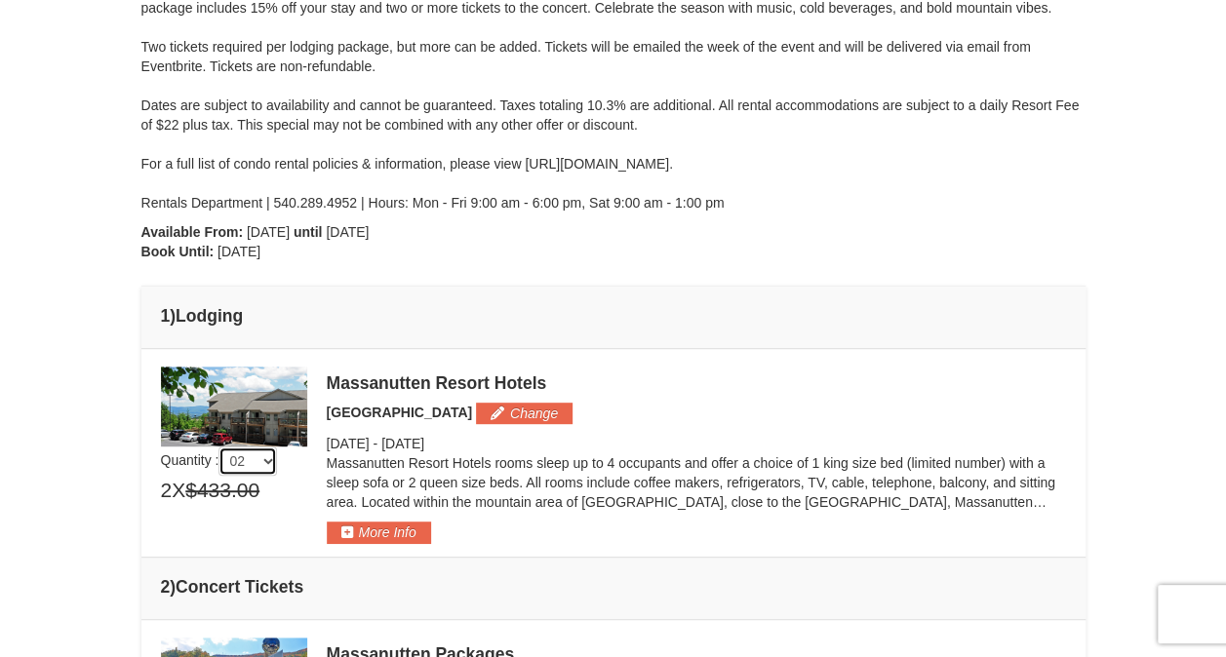
click at [275, 457] on select "01 02 03 04 05" at bounding box center [248, 461] width 59 height 29
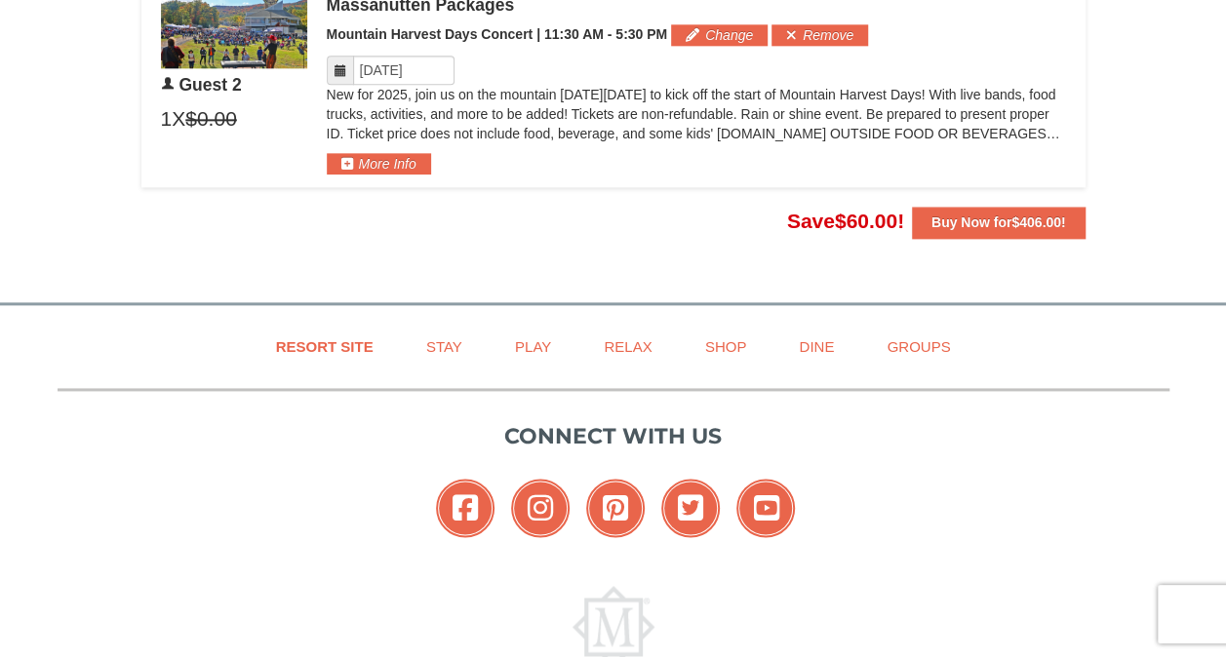
scroll to position [975, 0]
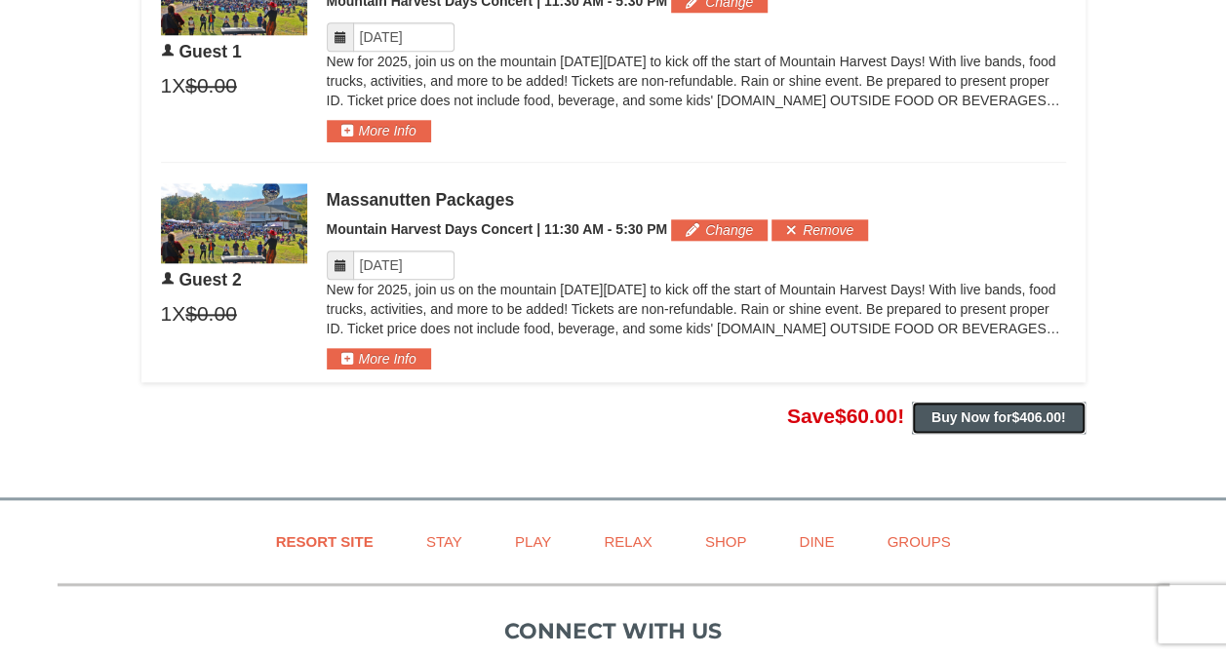
click at [1005, 418] on strong "Buy Now for $406.00 !" at bounding box center [999, 418] width 135 height 16
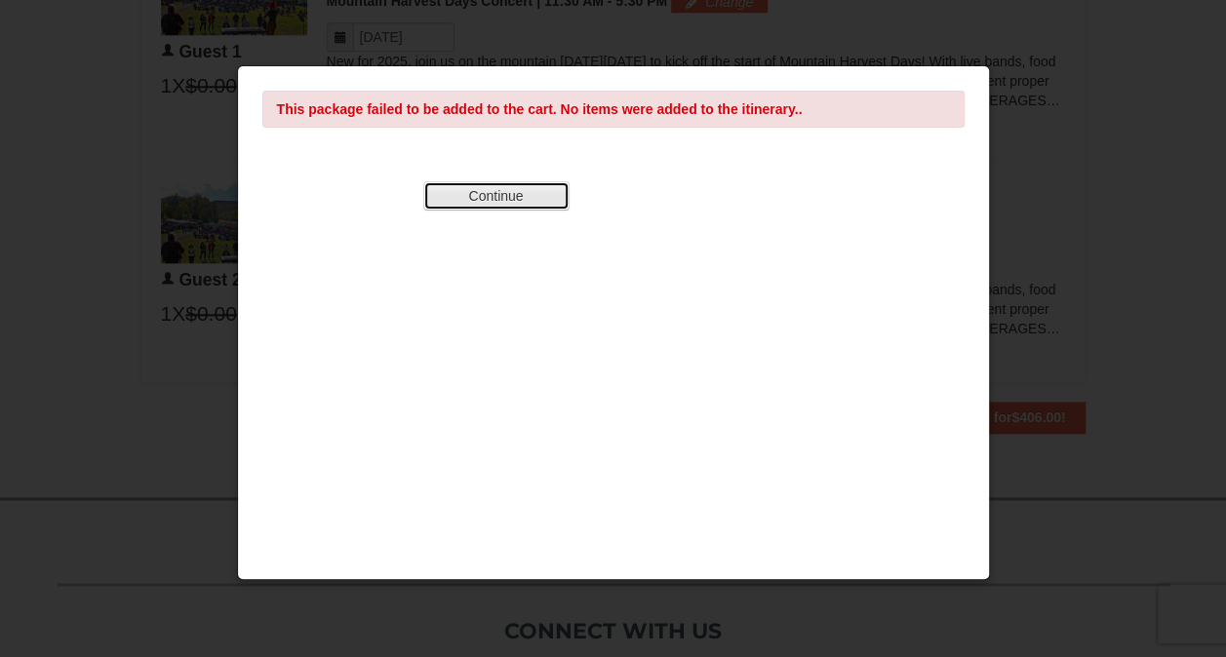
click at [492, 191] on button "Continue" at bounding box center [496, 195] width 146 height 29
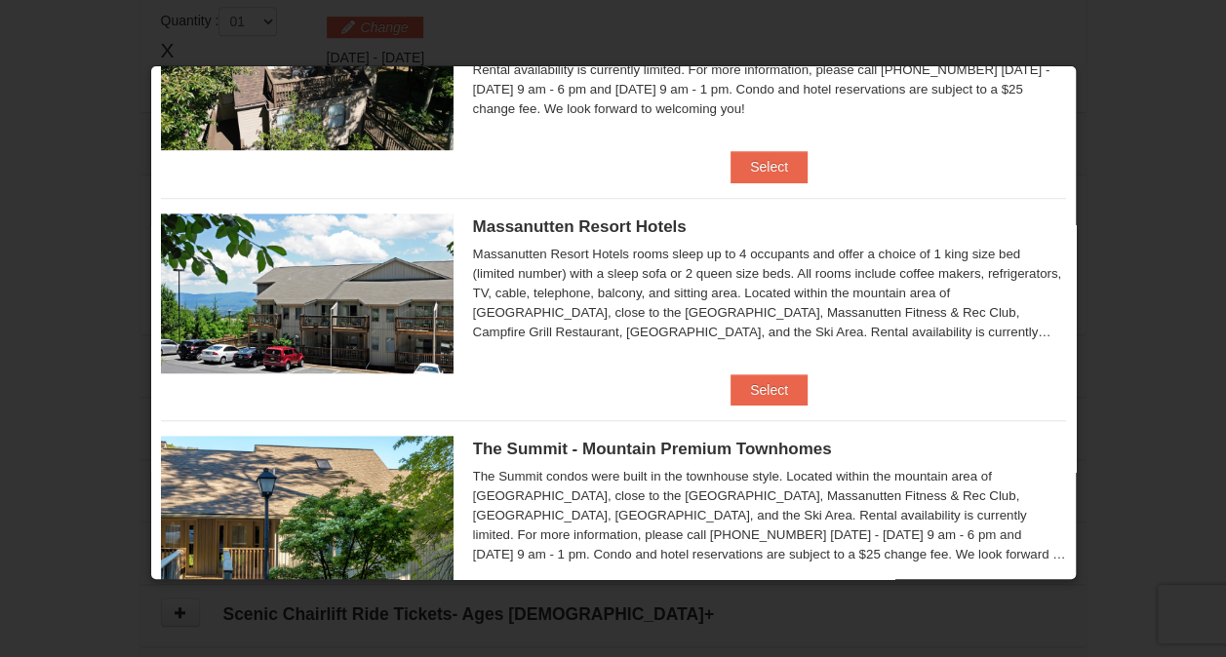
scroll to position [683, 0]
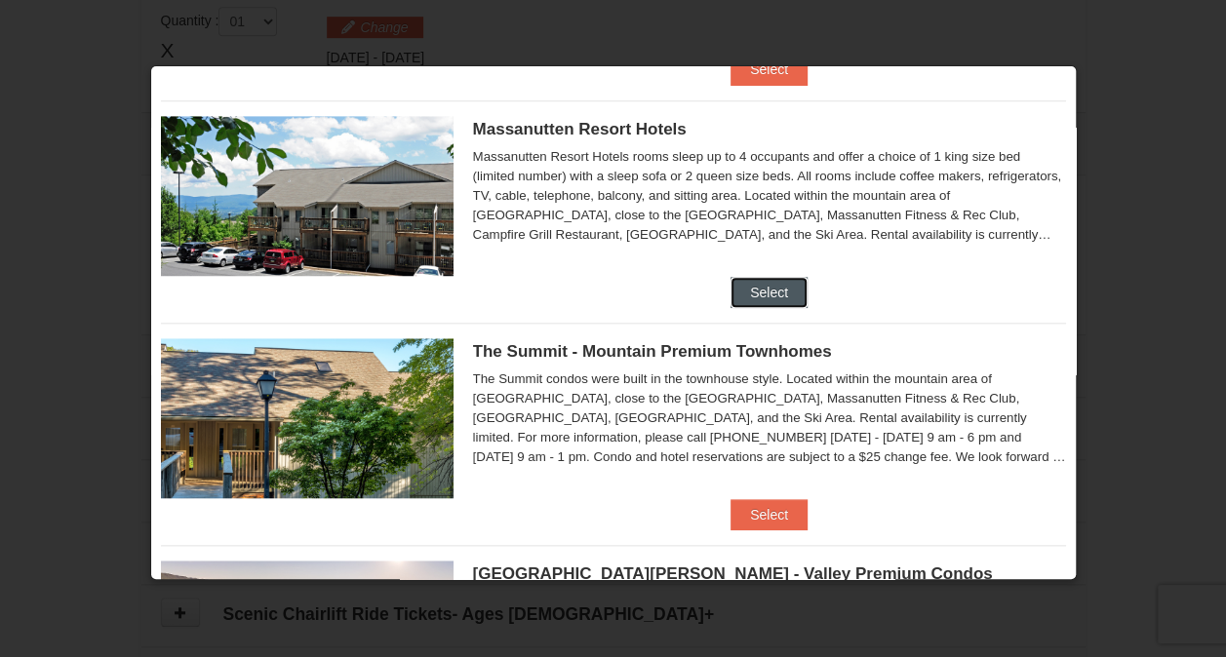
click at [764, 289] on button "Select" at bounding box center [769, 292] width 77 height 31
